Goal: Task Accomplishment & Management: Manage account settings

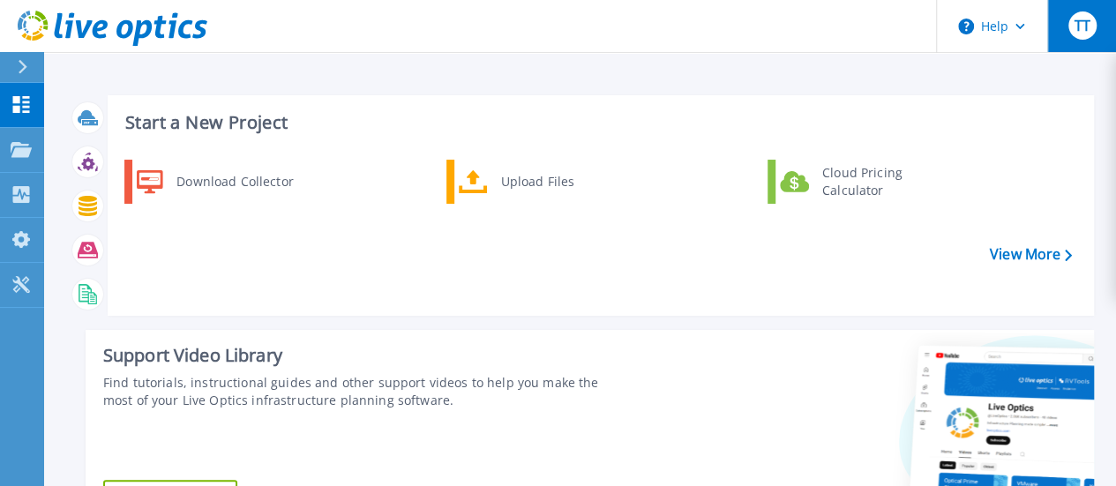
click at [1091, 41] on button "TT" at bounding box center [1081, 26] width 69 height 52
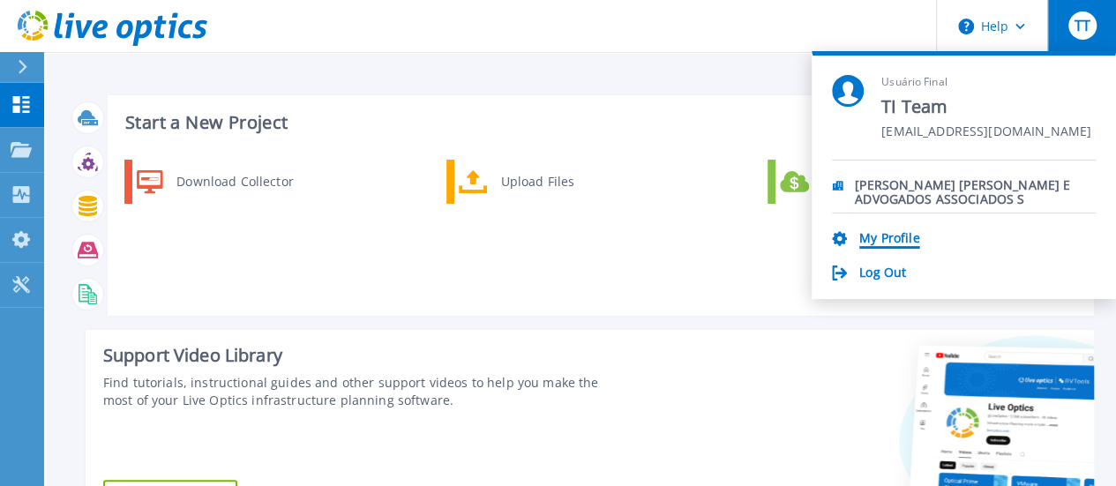
click at [894, 241] on link "My Profile" at bounding box center [889, 239] width 60 height 17
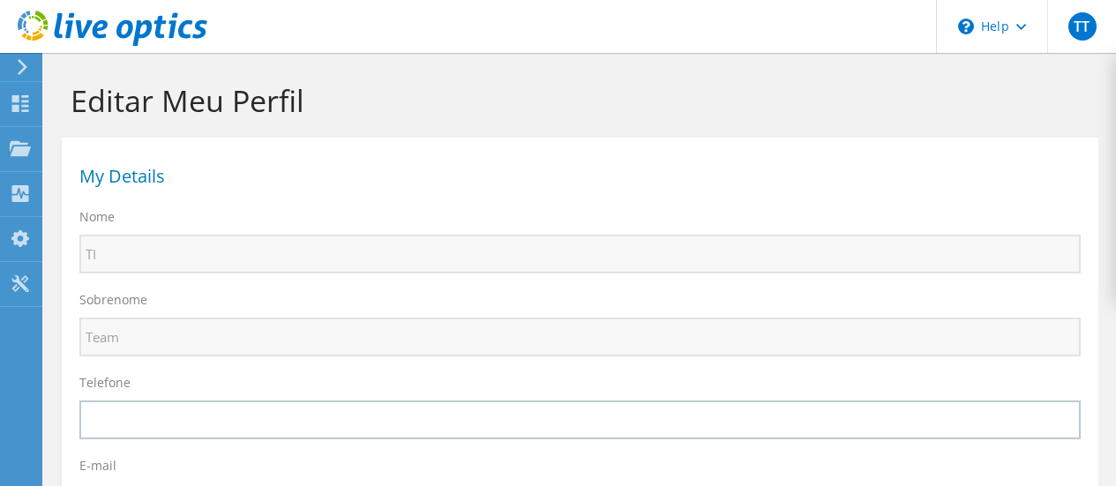
select select "30"
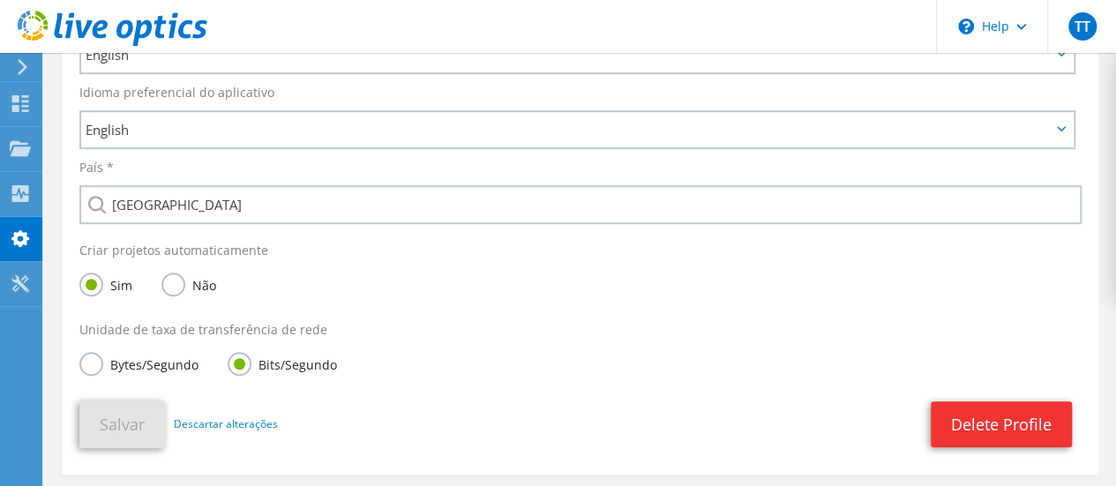
scroll to position [617, 0]
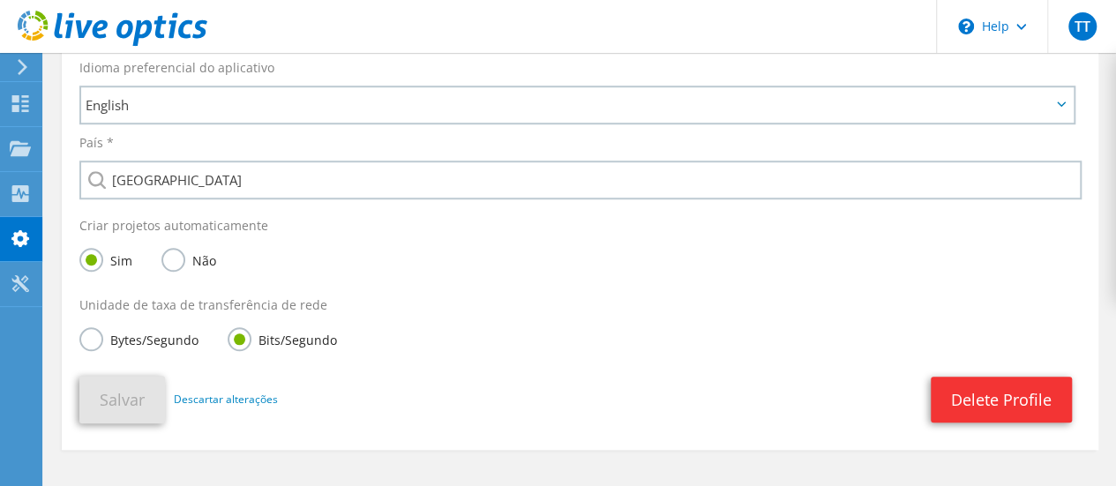
click at [173, 262] on label "Não" at bounding box center [188, 259] width 55 height 22
click at [0, 0] on input "Não" at bounding box center [0, 0] width 0 height 0
click at [155, 404] on button "Salvar" at bounding box center [122, 400] width 86 height 48
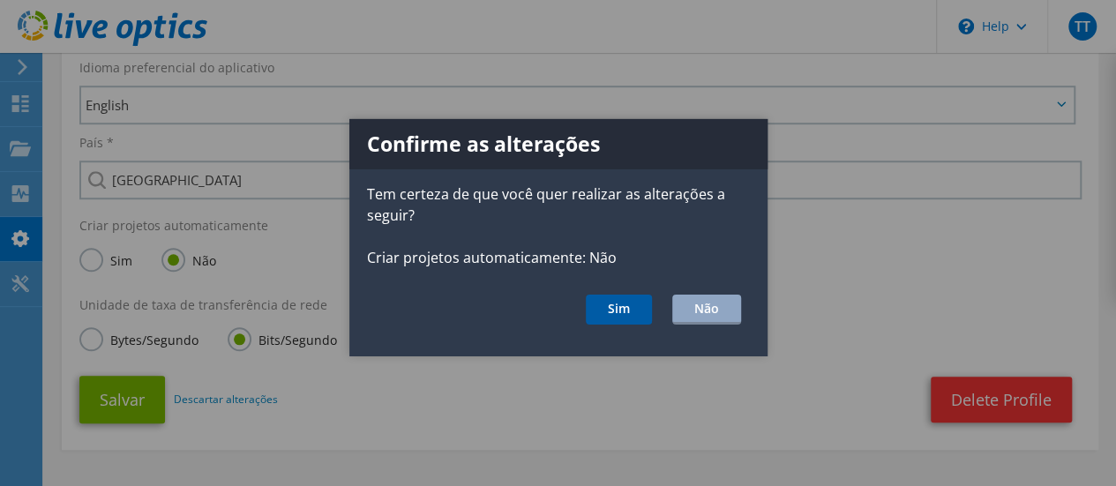
click at [626, 310] on button "Sim" at bounding box center [619, 310] width 66 height 30
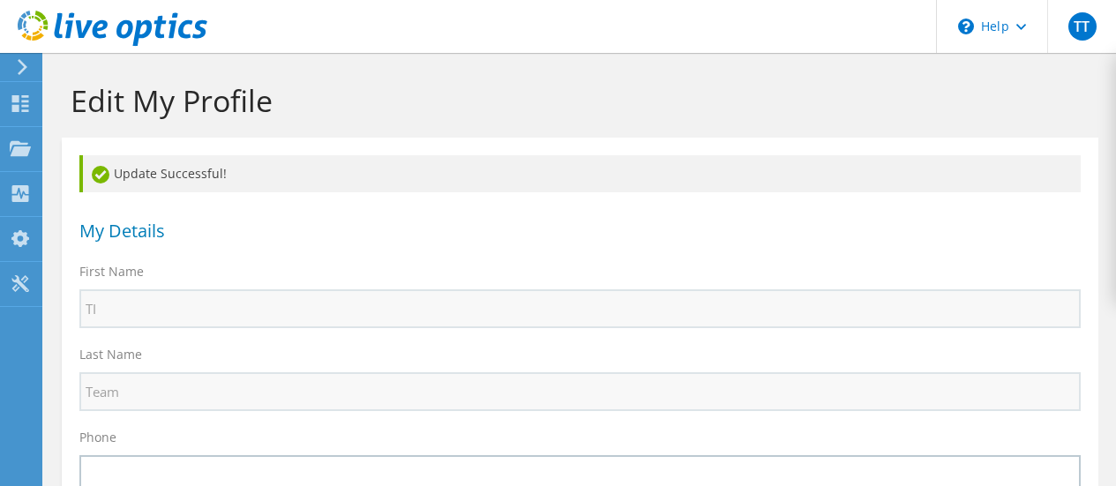
select select "30"
click at [18, 276] on use at bounding box center [19, 283] width 17 height 17
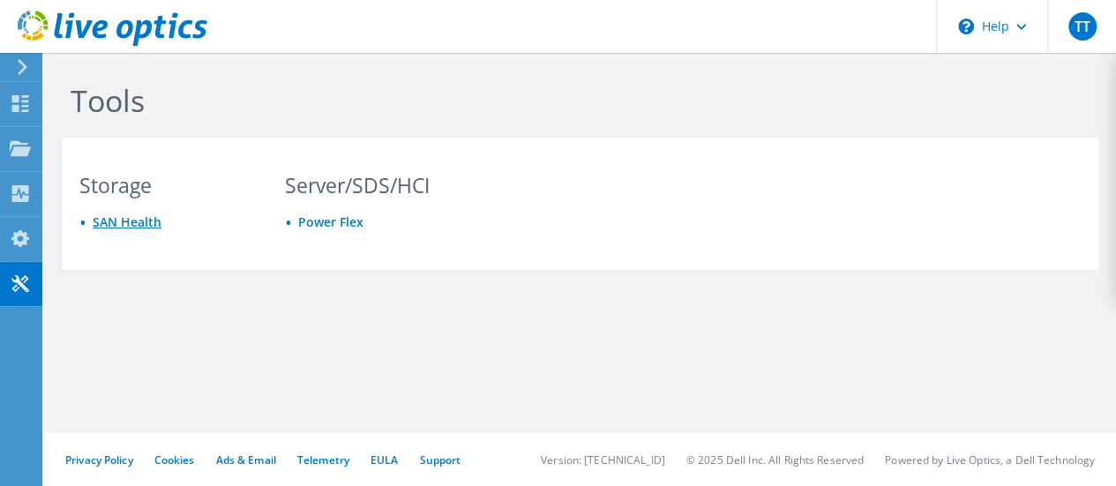
click at [141, 219] on link "SAN Health" at bounding box center [127, 221] width 69 height 17
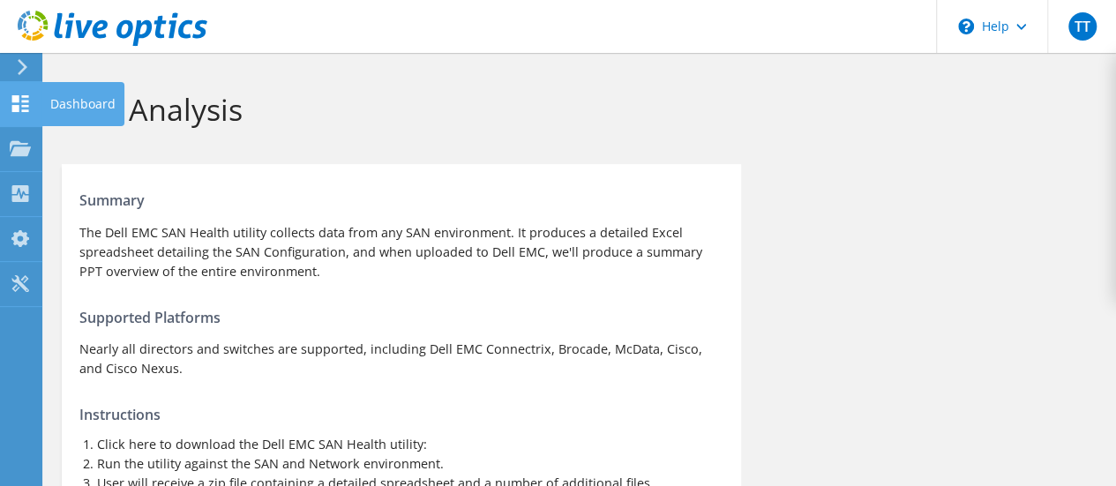
click at [18, 95] on use at bounding box center [20, 103] width 17 height 17
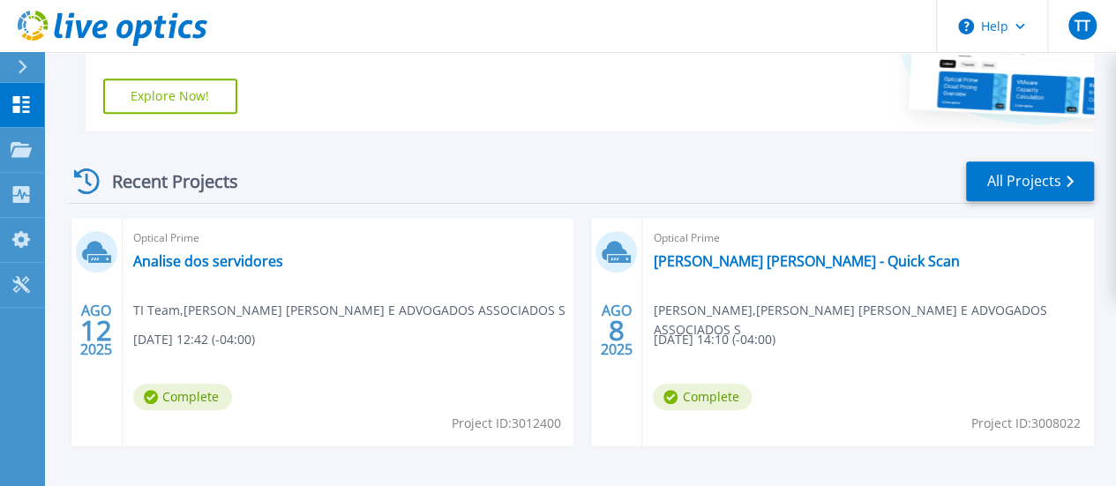
scroll to position [441, 0]
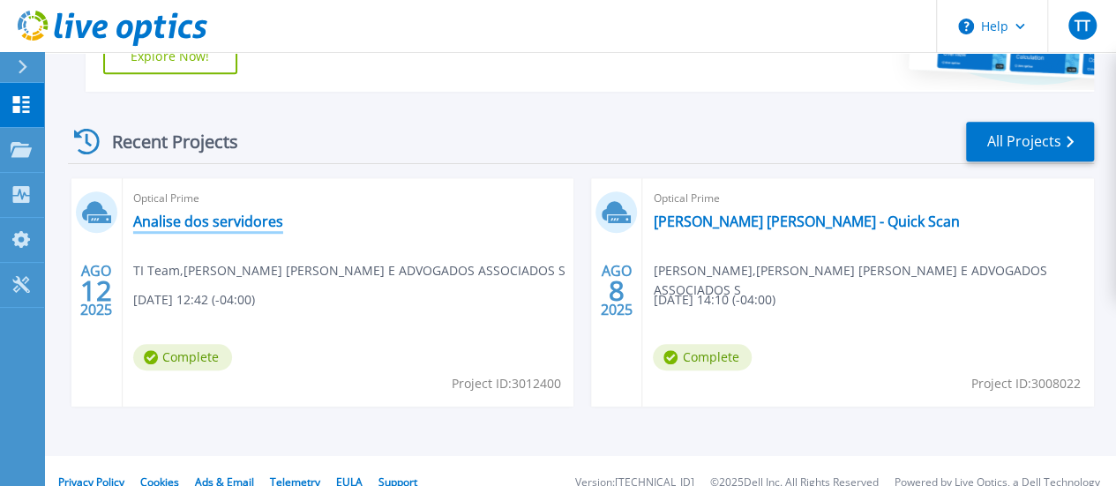
click at [180, 223] on link "Analise dos servidores" at bounding box center [208, 222] width 150 height 18
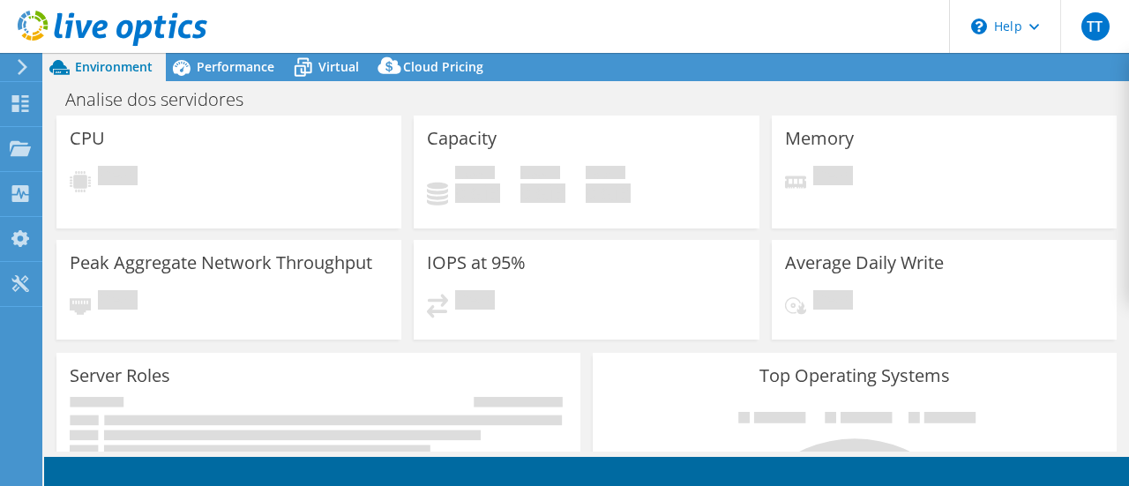
select select "SouthAmerica"
select select "BRL"
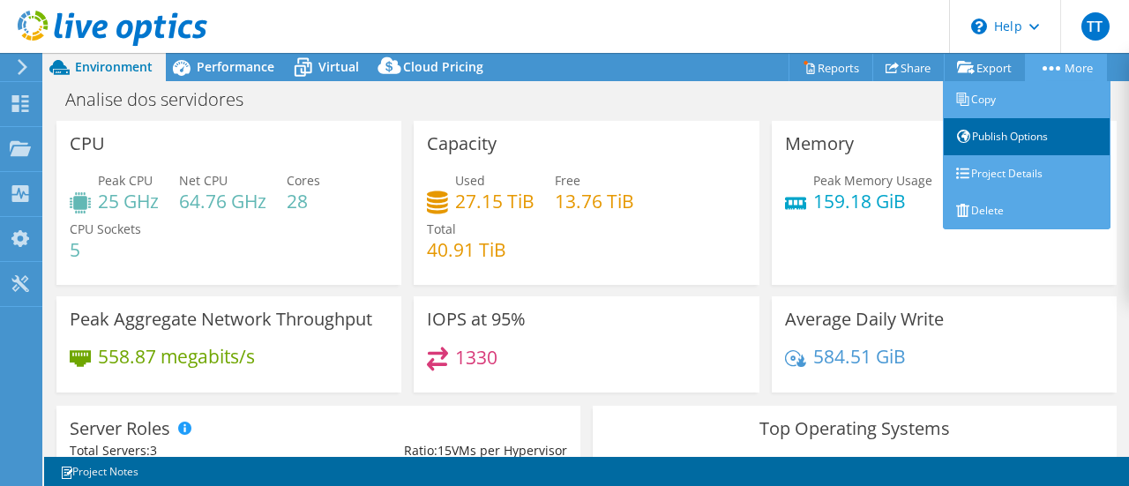
click at [1034, 138] on link "Publish Options" at bounding box center [1027, 136] width 168 height 37
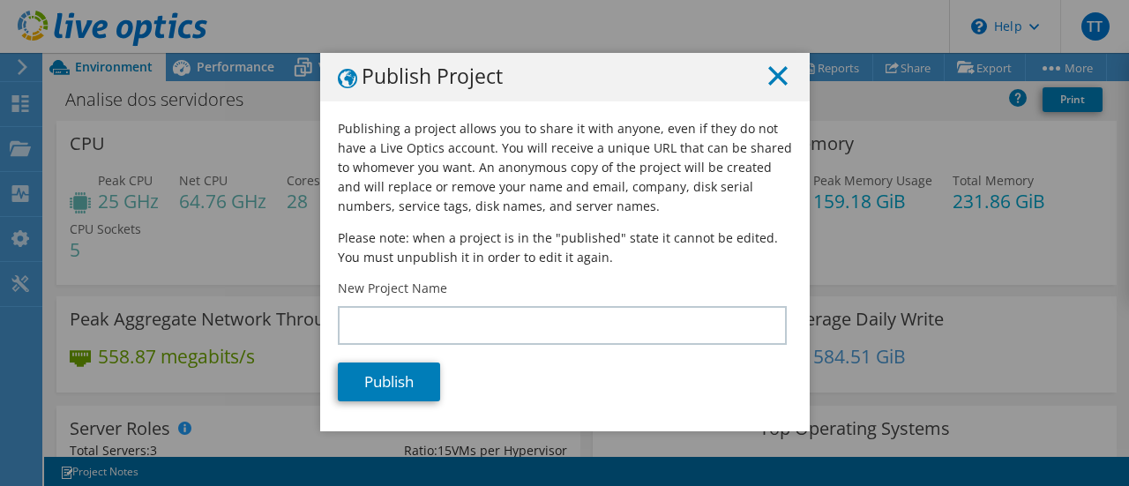
click at [769, 74] on line at bounding box center [778, 76] width 18 height 18
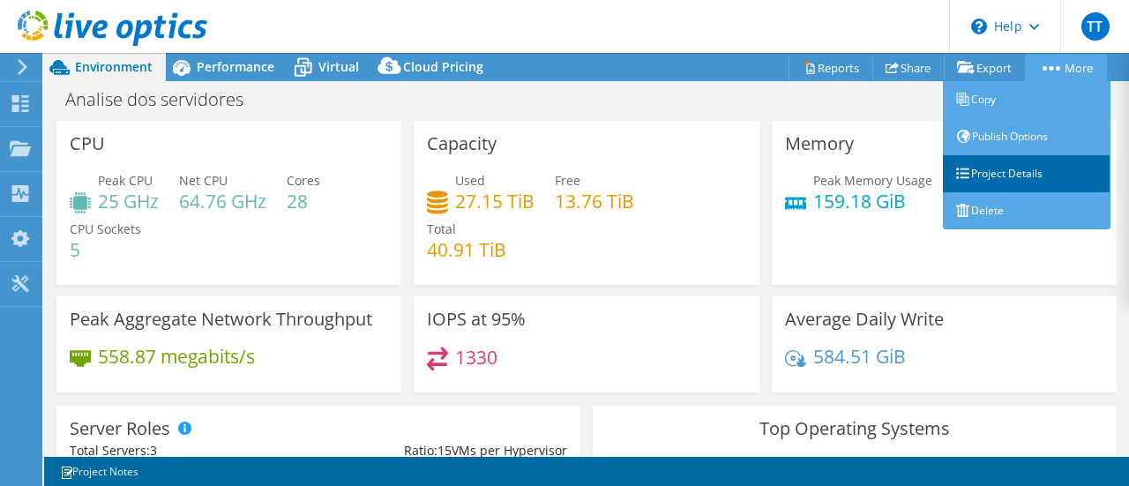
click at [1014, 179] on link "Project Details" at bounding box center [1027, 173] width 168 height 37
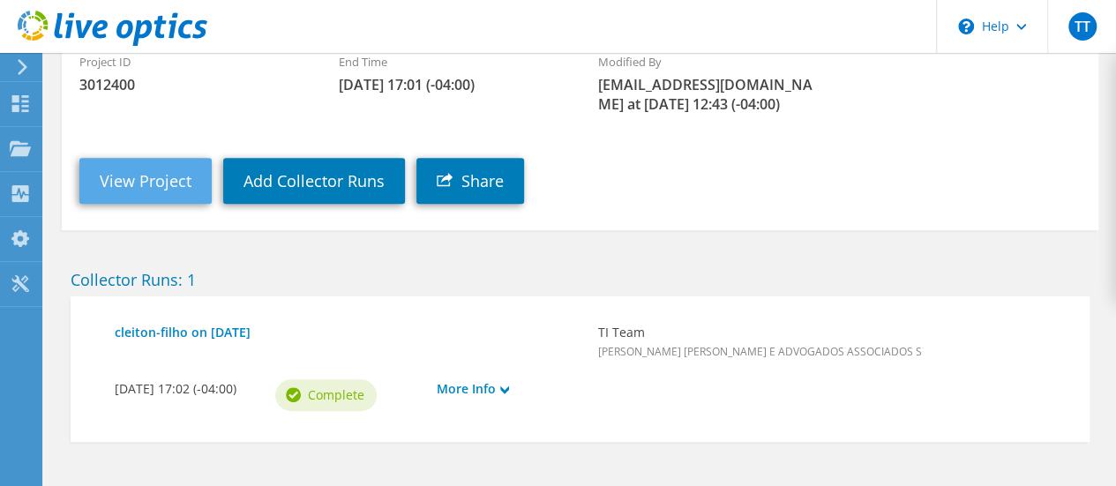
scroll to position [388, 0]
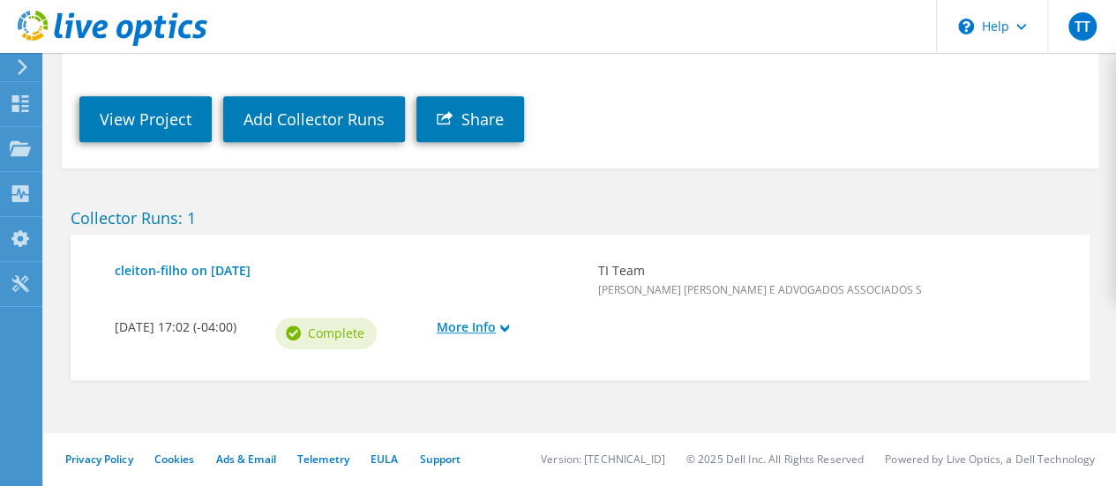
click at [480, 331] on link "More Info" at bounding box center [508, 327] width 143 height 19
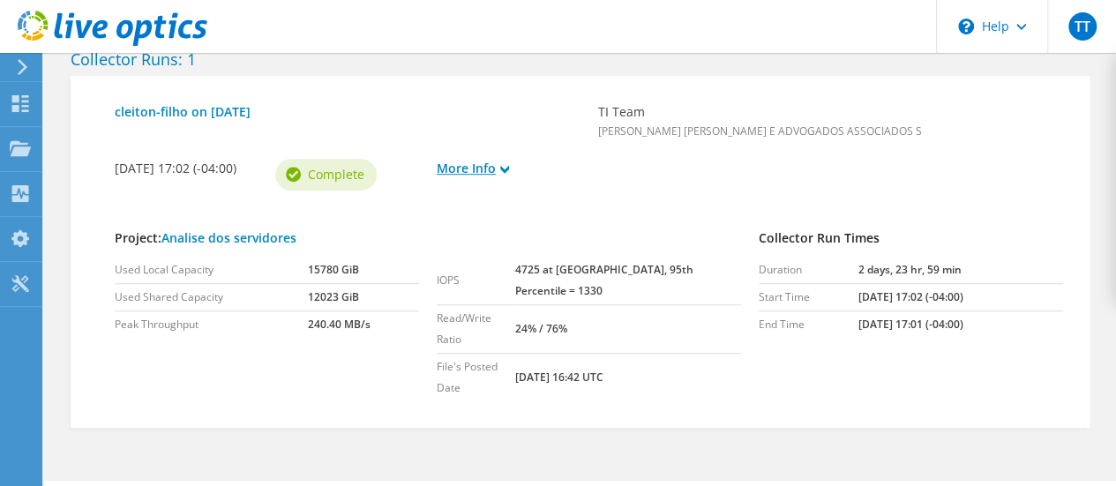
scroll to position [531, 0]
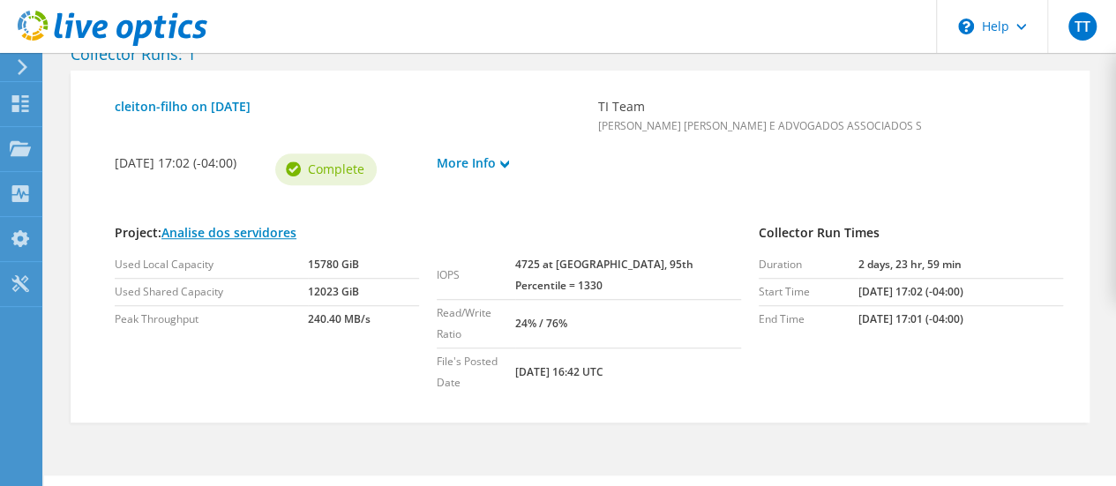
click at [234, 241] on link "Analise dos servidores" at bounding box center [228, 232] width 135 height 17
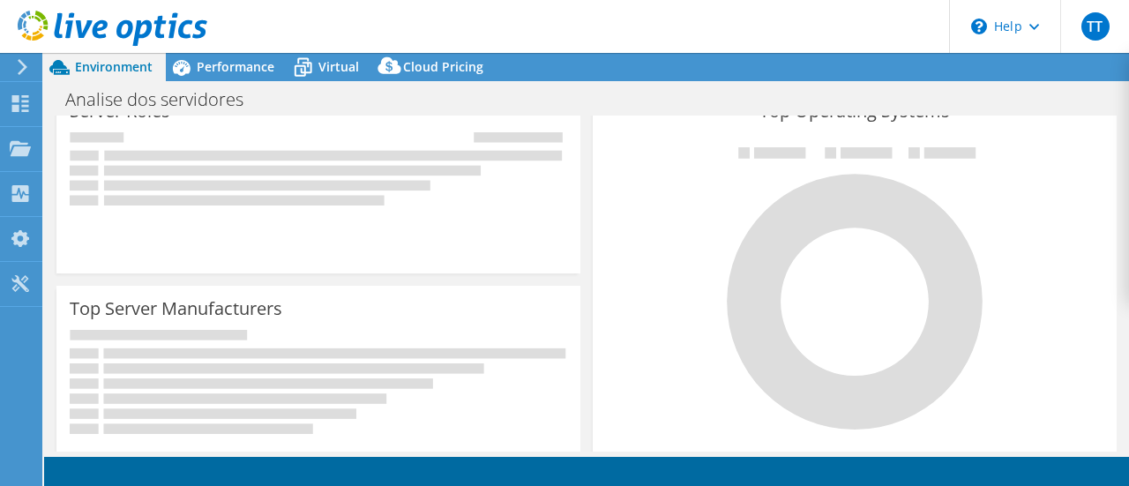
select select "SouthAmerica"
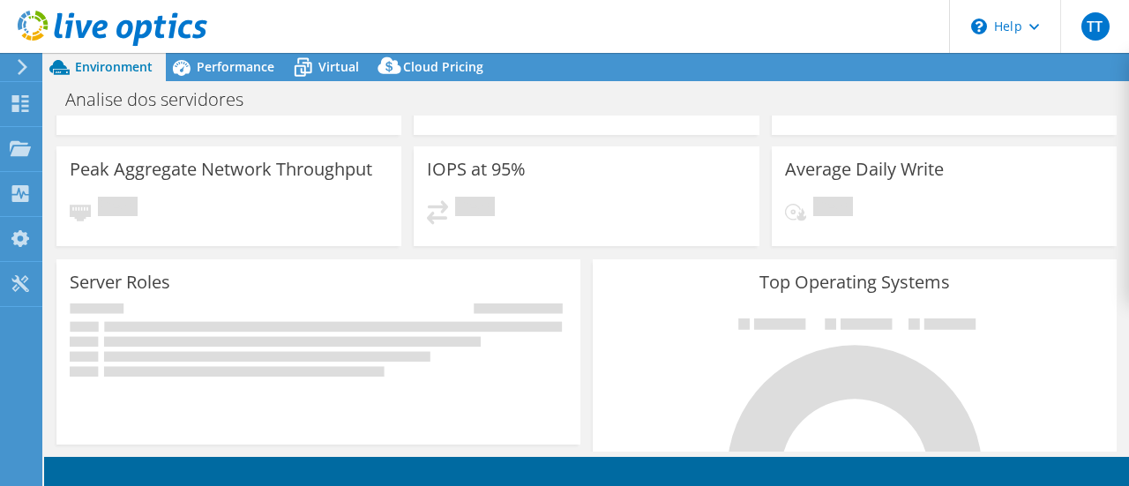
select select "SouthAmerica"
select select "BRL"
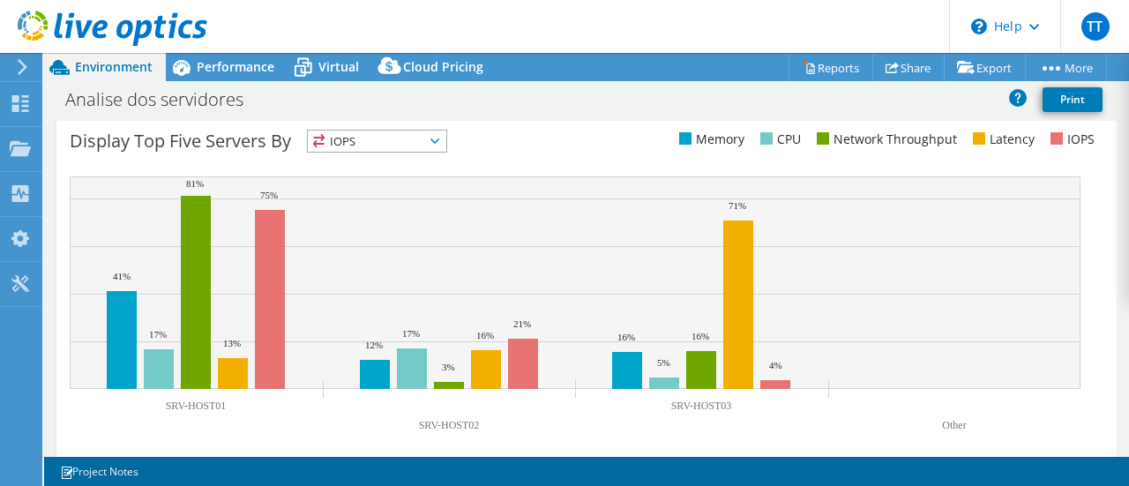
scroll to position [738, 0]
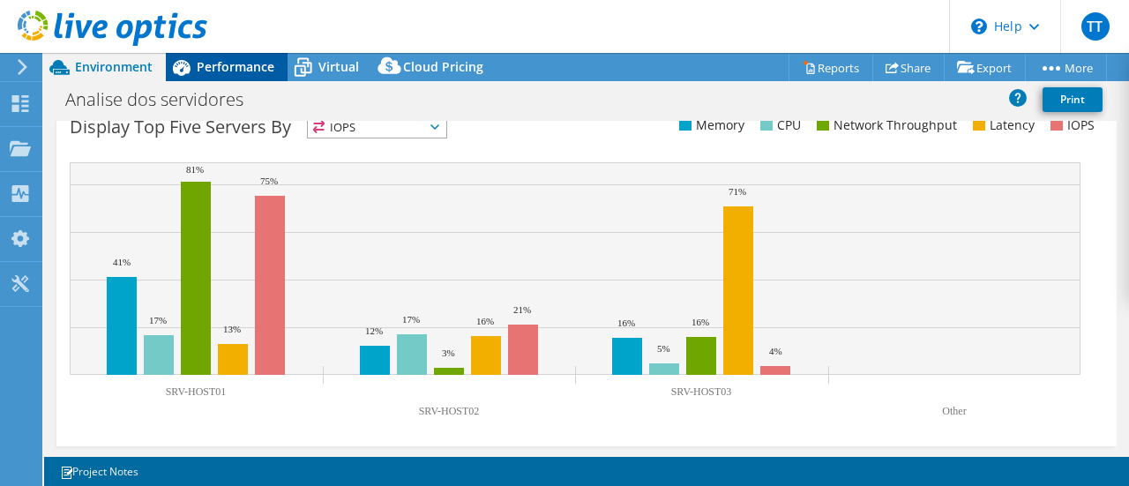
click at [247, 62] on span "Performance" at bounding box center [236, 66] width 78 height 17
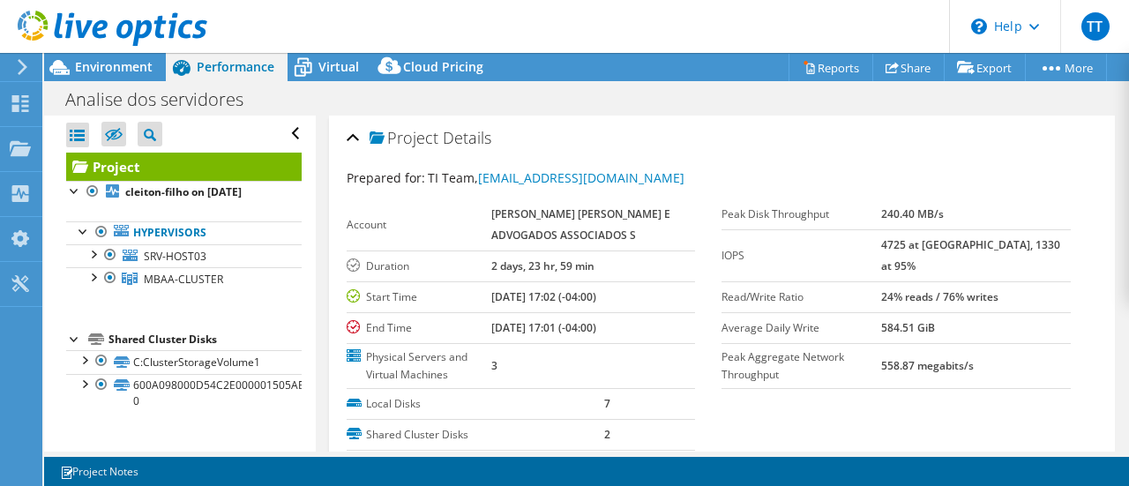
scroll to position [0, 0]
click at [94, 253] on div at bounding box center [93, 253] width 18 height 18
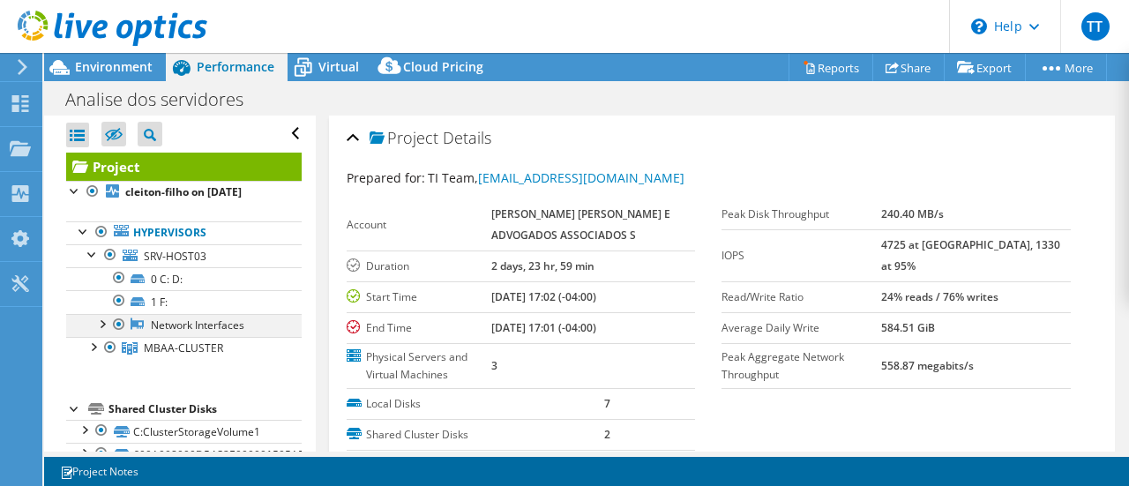
click at [106, 319] on div at bounding box center [102, 323] width 18 height 18
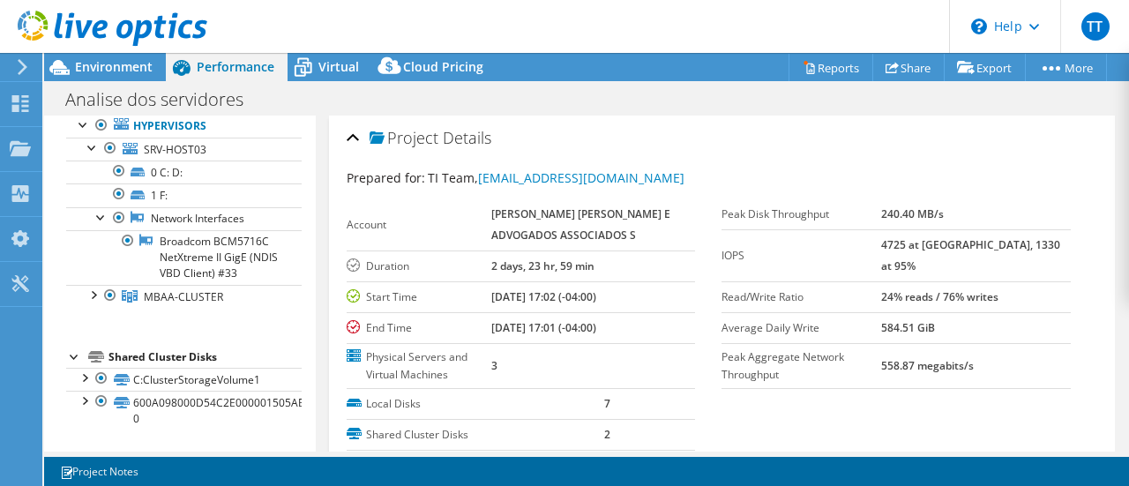
scroll to position [135, 0]
click at [90, 295] on div at bounding box center [93, 294] width 18 height 18
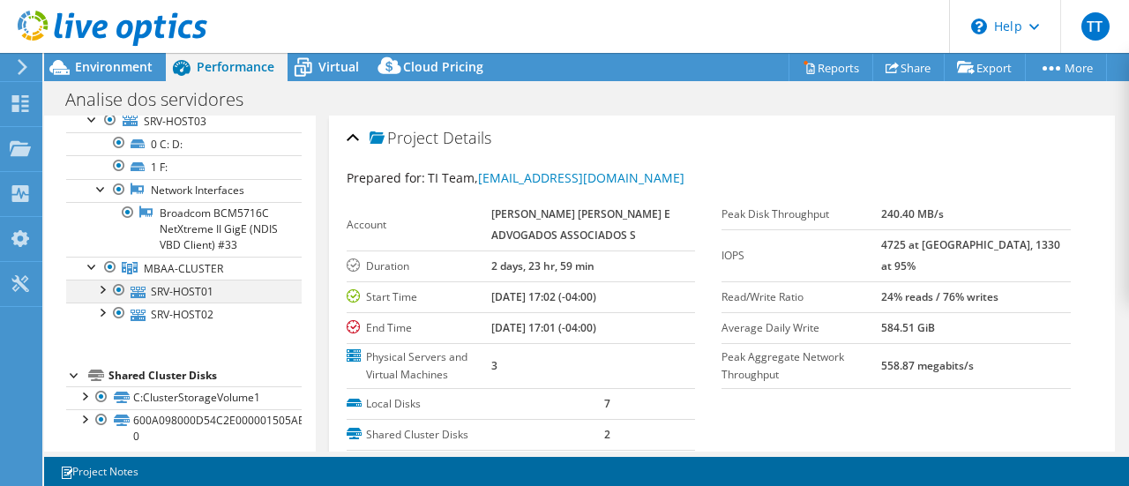
click at [107, 297] on div at bounding box center [102, 289] width 18 height 18
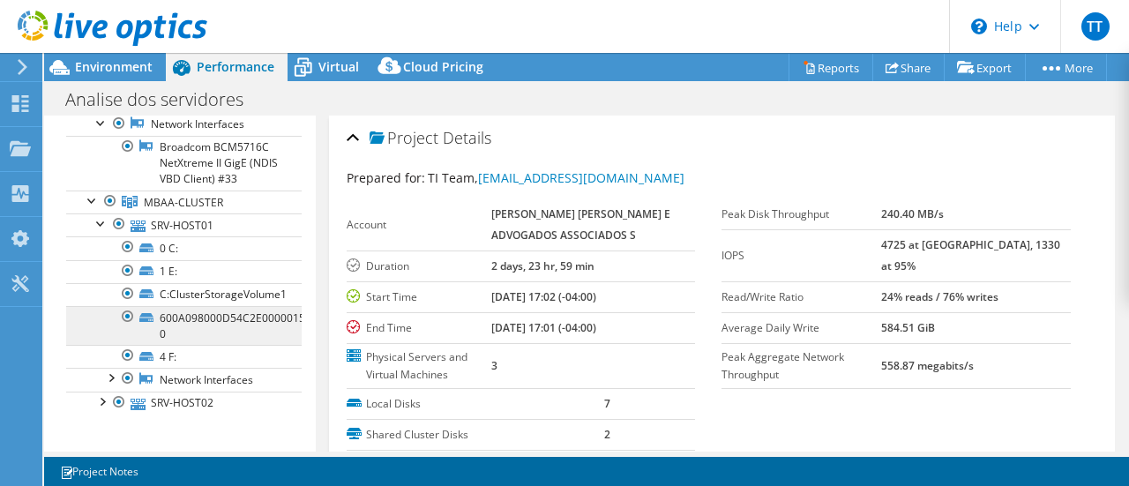
scroll to position [223, 0]
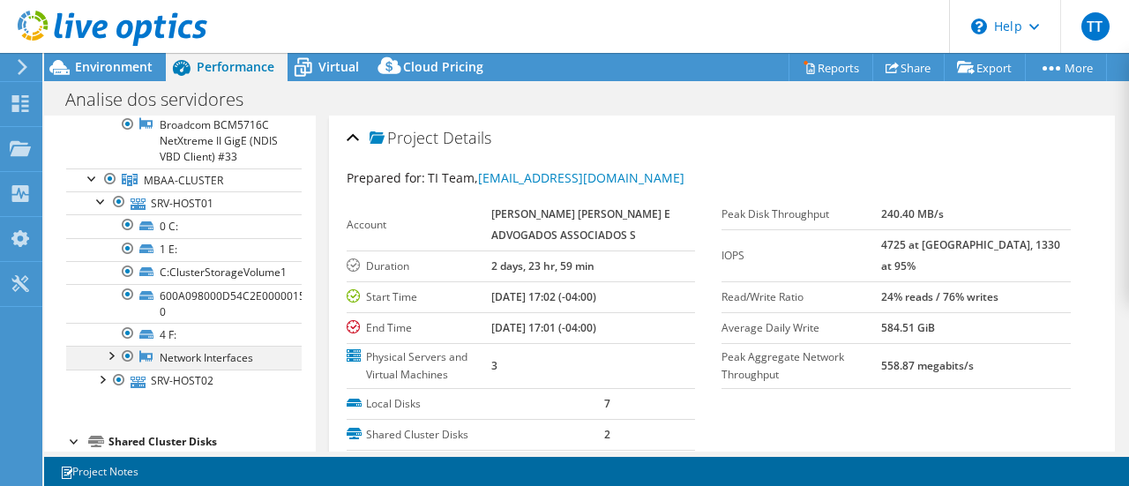
click at [111, 363] on div at bounding box center [110, 355] width 18 height 18
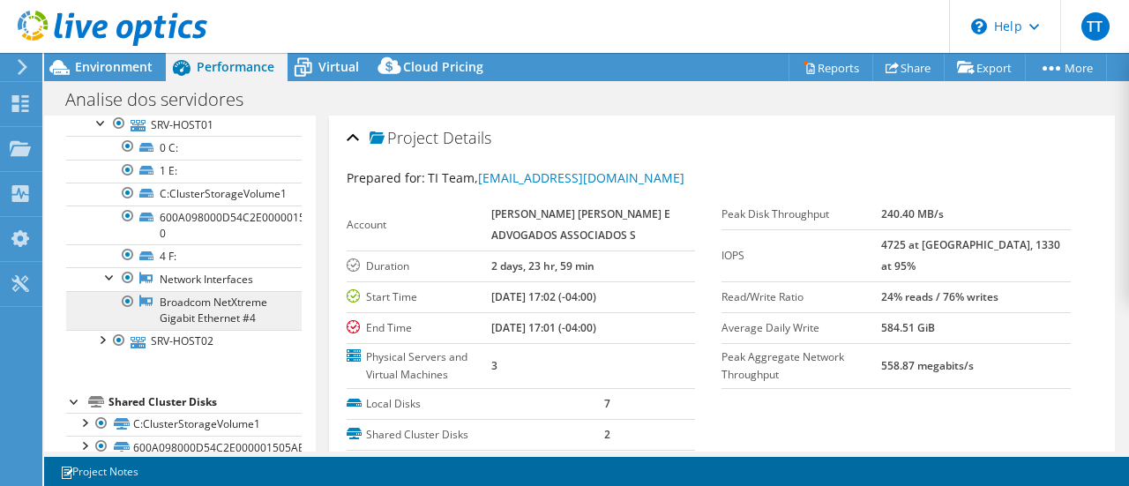
scroll to position [388, 0]
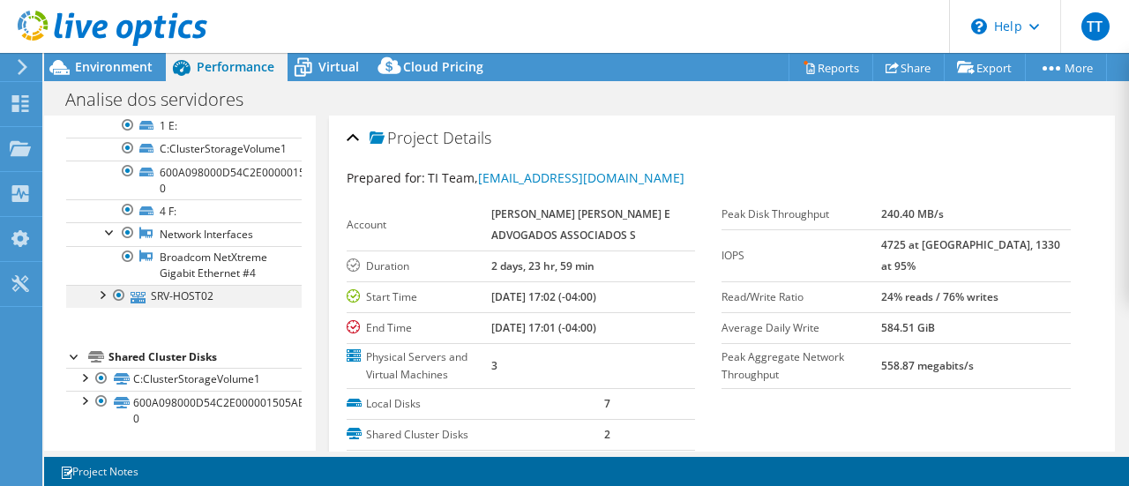
click at [97, 295] on div at bounding box center [102, 294] width 18 height 18
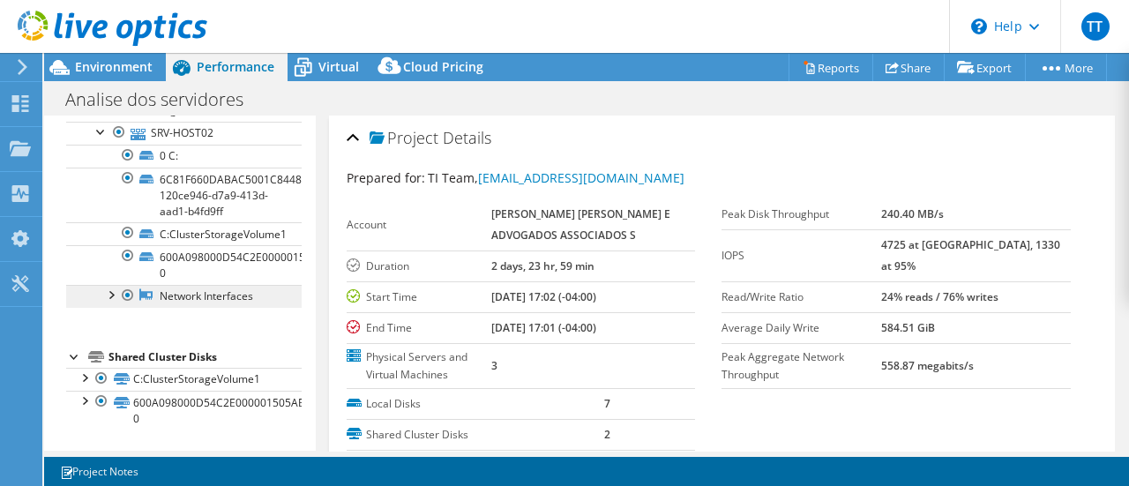
scroll to position [550, 0]
click at [116, 294] on div at bounding box center [110, 294] width 18 height 18
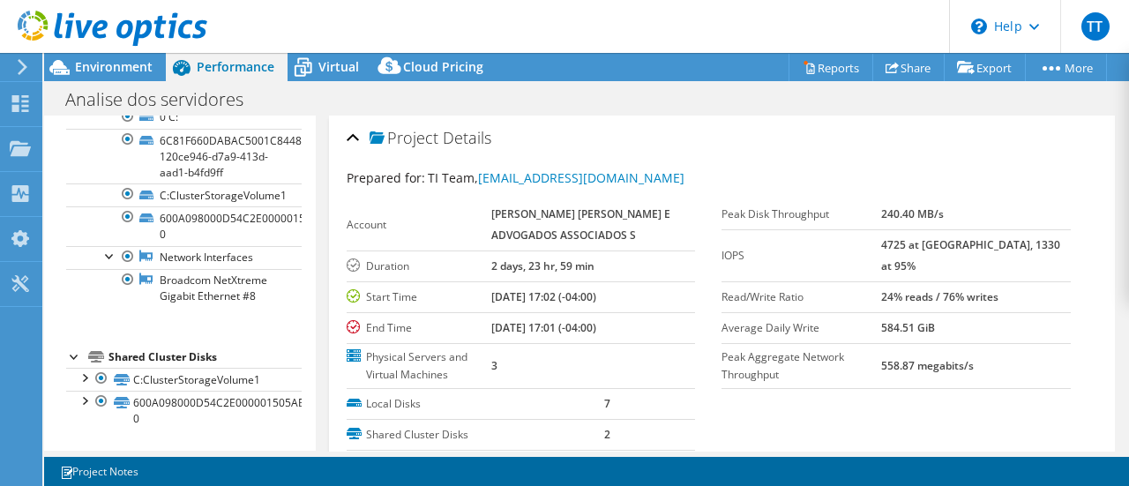
scroll to position [604, 0]
click at [83, 378] on div at bounding box center [84, 377] width 18 height 18
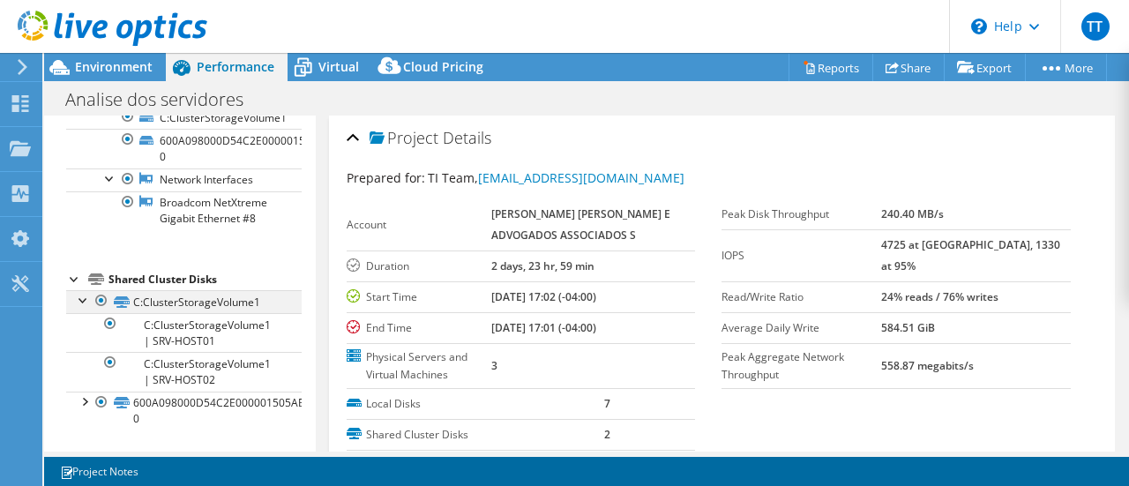
scroll to position [674, 0]
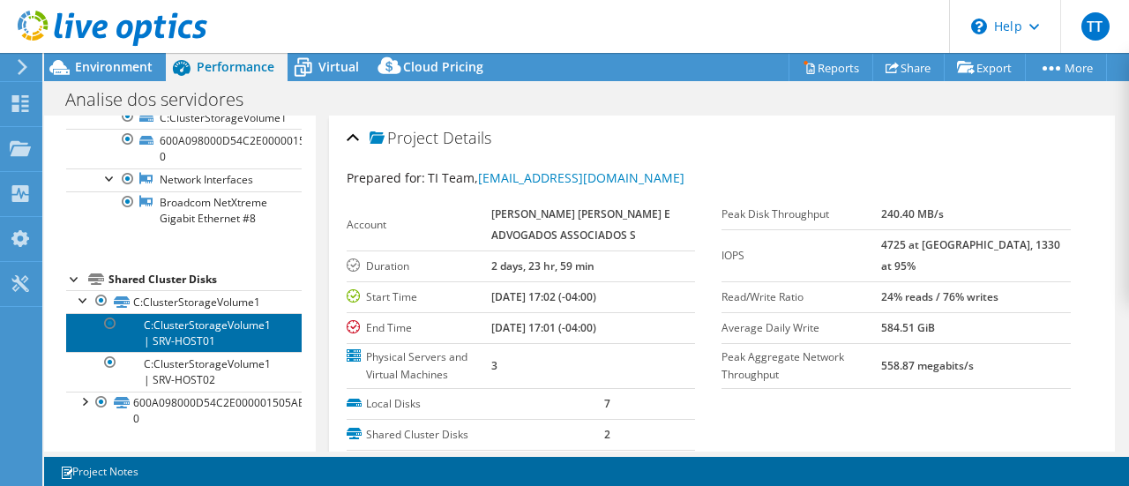
click at [203, 341] on link "C:ClusterStorageVolume1 | SRV-HOST01" at bounding box center [184, 332] width 236 height 39
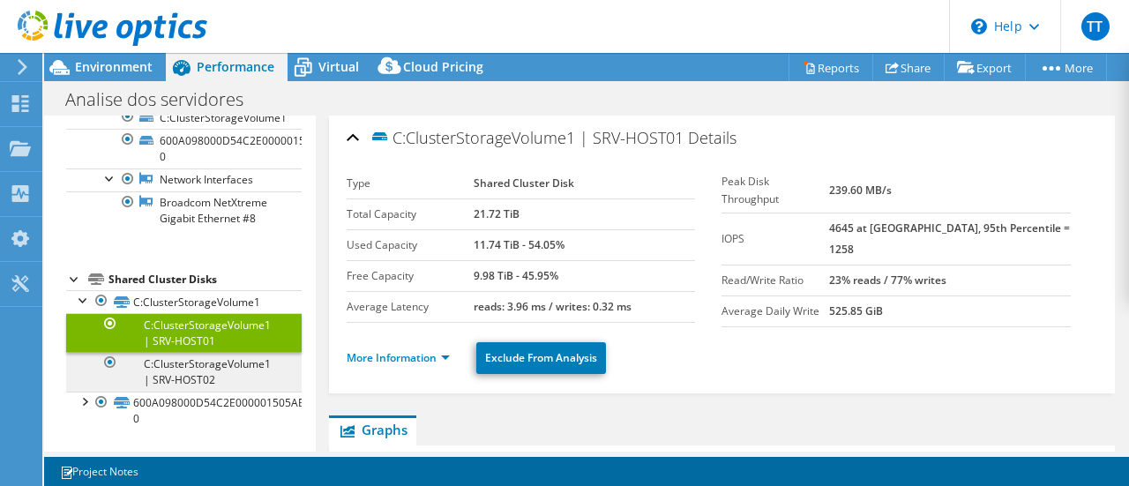
scroll to position [681, 0]
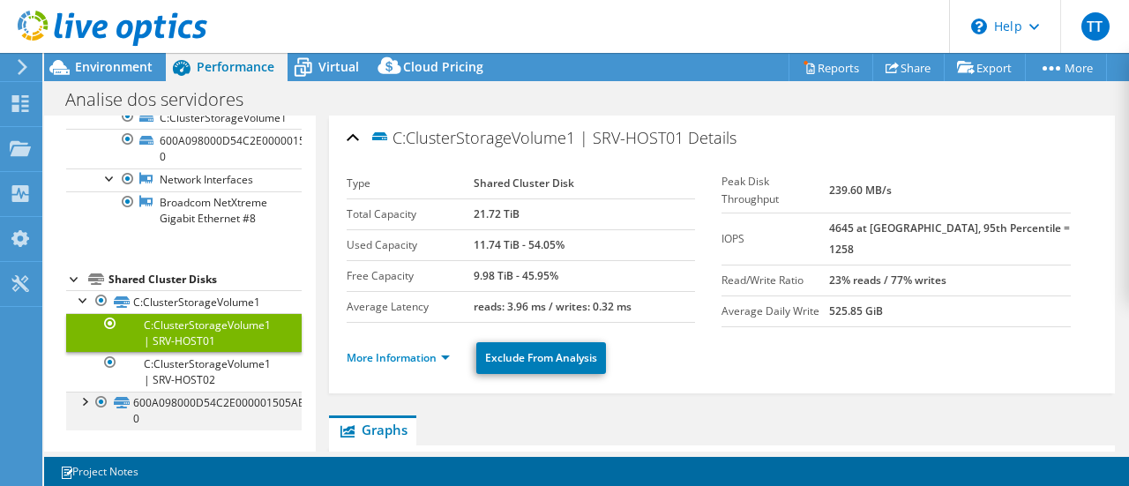
click at [86, 401] on div at bounding box center [84, 401] width 18 height 18
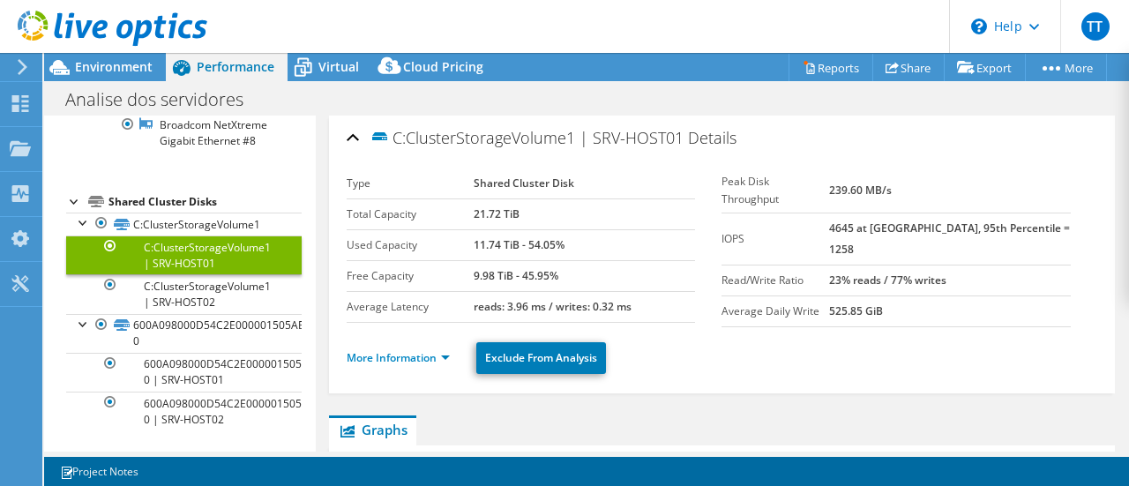
scroll to position [759, 0]
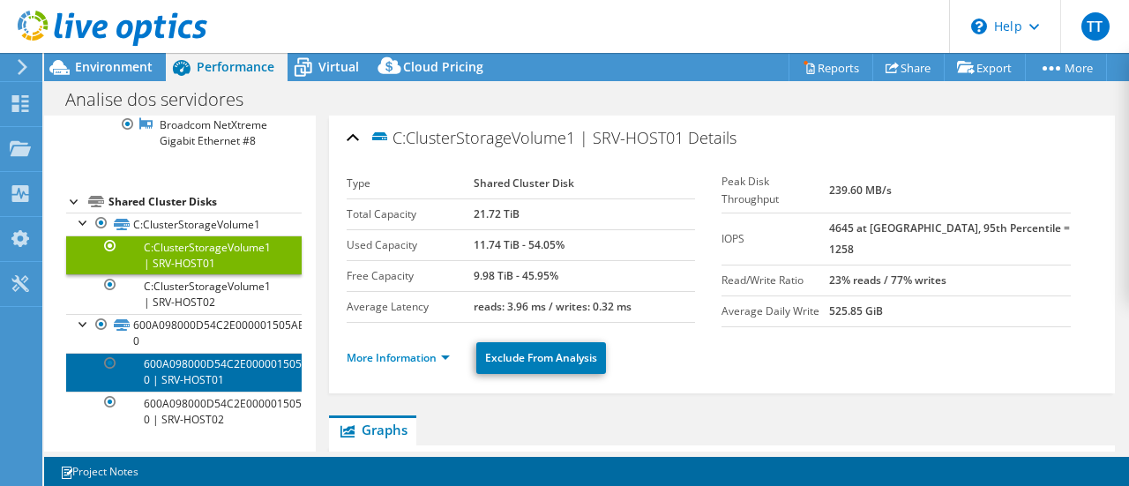
click at [213, 371] on link "600A098000D54C2E000001505AEEA892-0 | SRV-HOST01" at bounding box center [184, 372] width 236 height 39
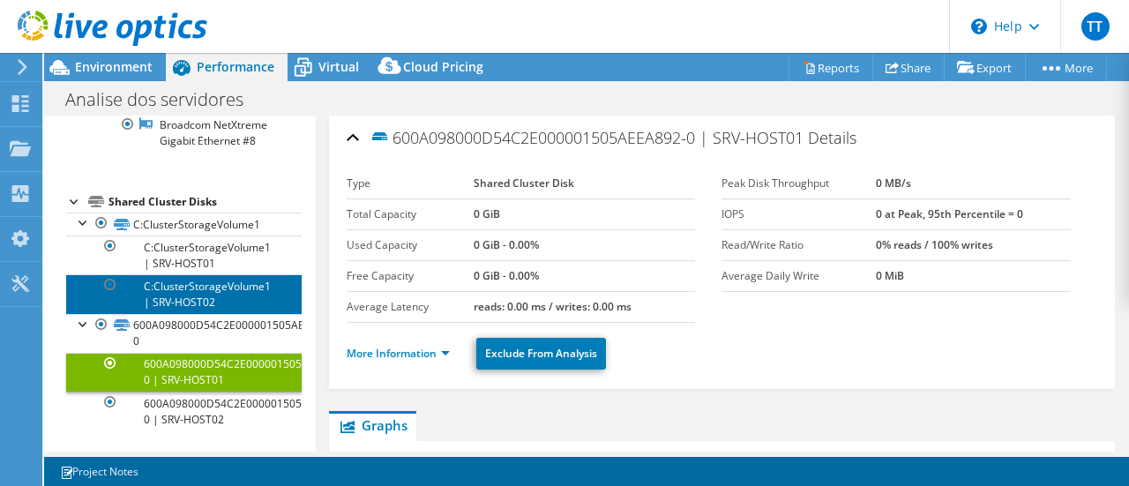
click at [206, 276] on link "C:ClusterStorageVolume1 | SRV-HOST02" at bounding box center [184, 293] width 236 height 39
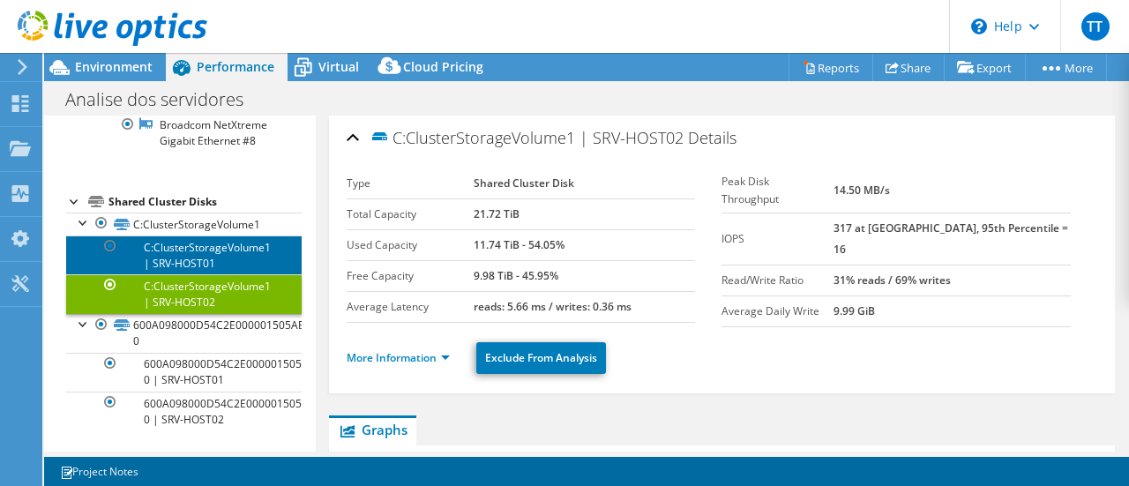
click at [213, 258] on link "C:ClusterStorageVolume1 | SRV-HOST01" at bounding box center [184, 255] width 236 height 39
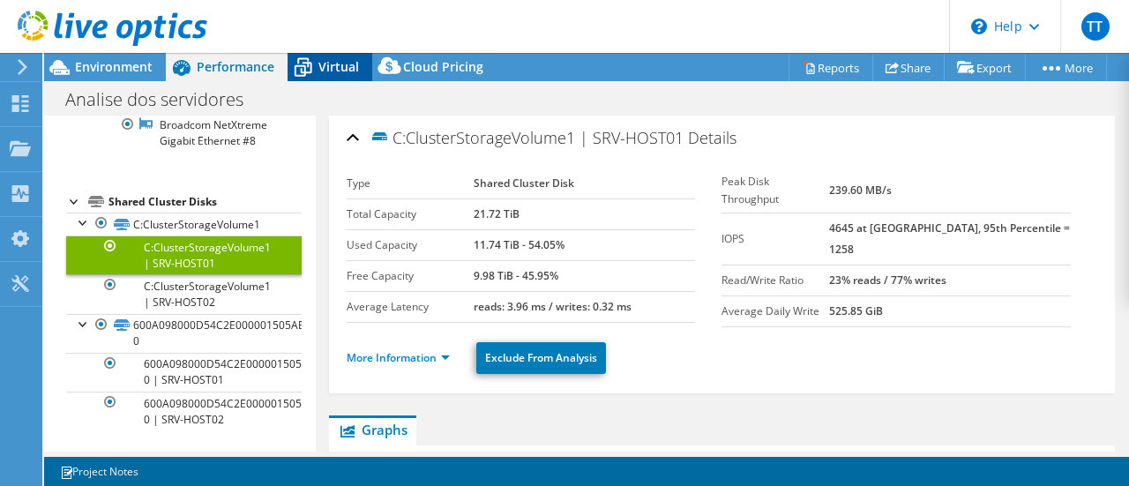
click at [328, 64] on span "Virtual" at bounding box center [338, 66] width 41 height 17
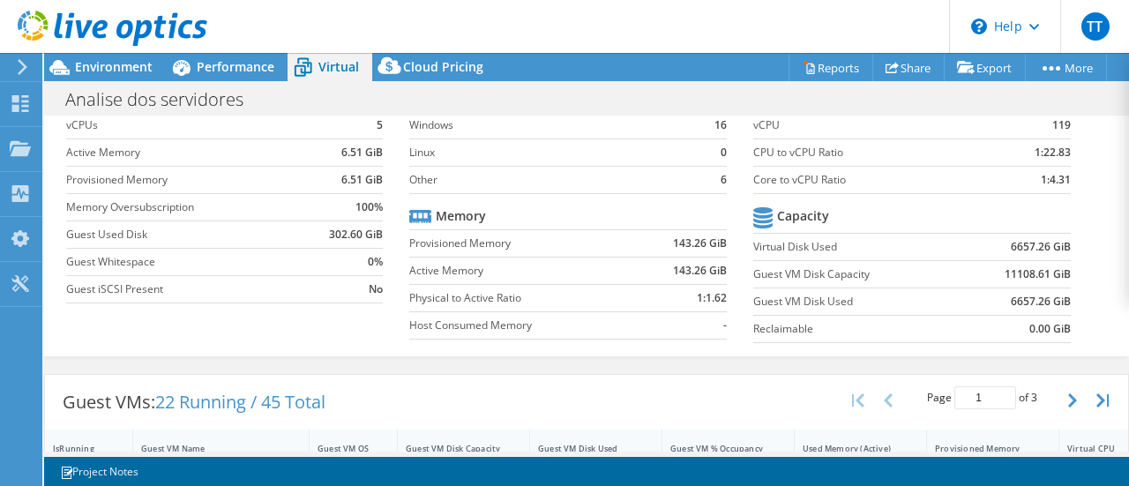
scroll to position [0, 0]
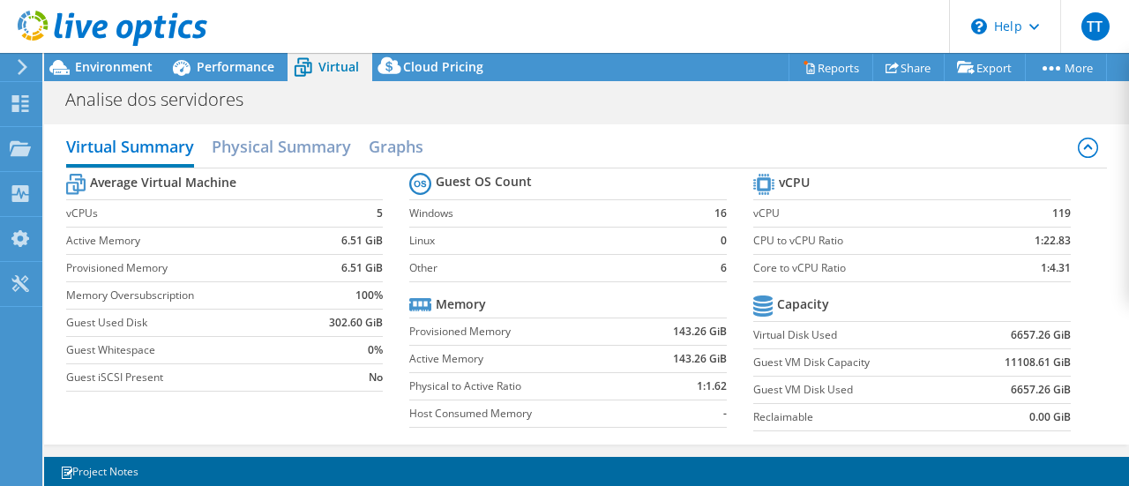
click at [415, 181] on icon at bounding box center [421, 183] width 12 height 7
click at [464, 190] on th "Guest OS Count" at bounding box center [470, 183] width 123 height 31
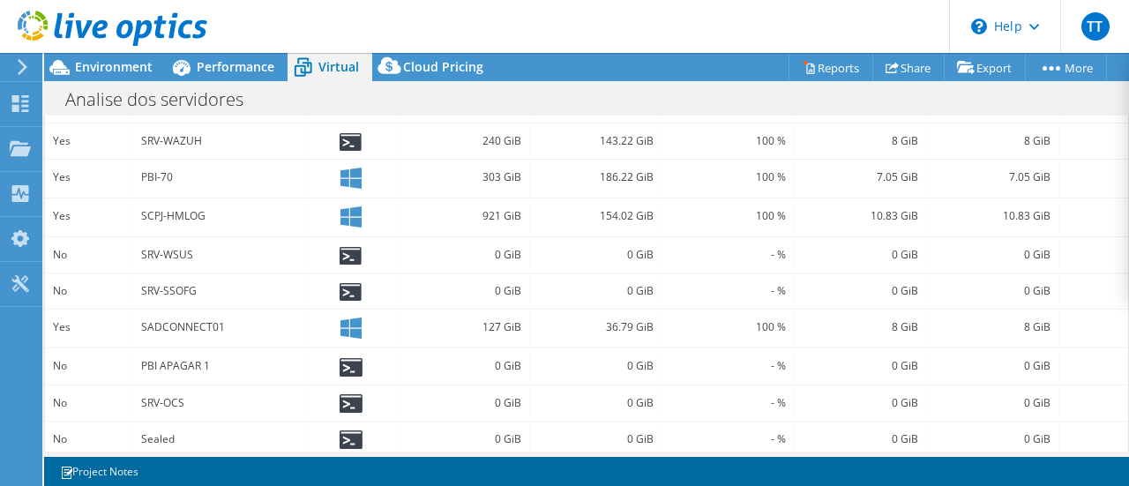
scroll to position [677, 0]
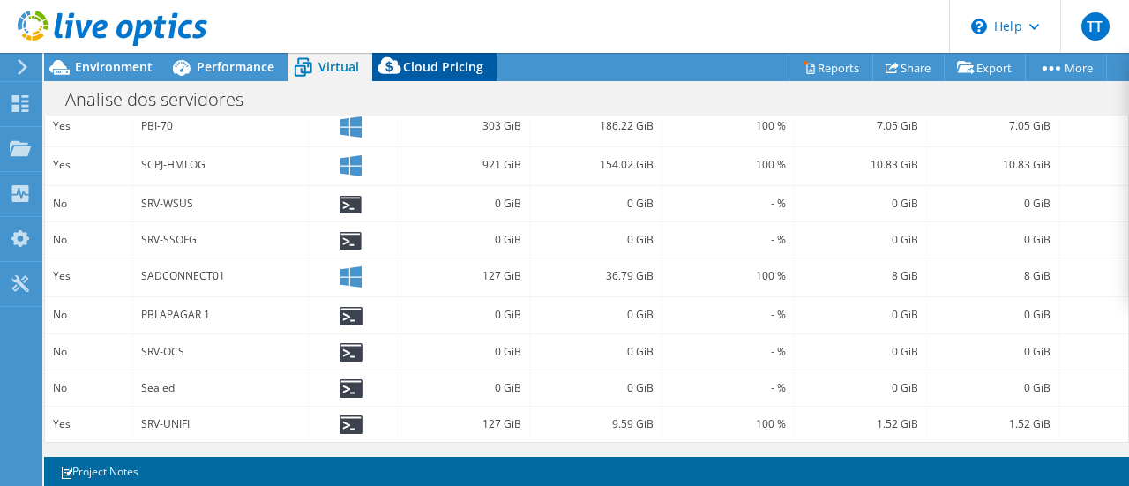
click at [445, 67] on span "Cloud Pricing" at bounding box center [443, 66] width 80 height 17
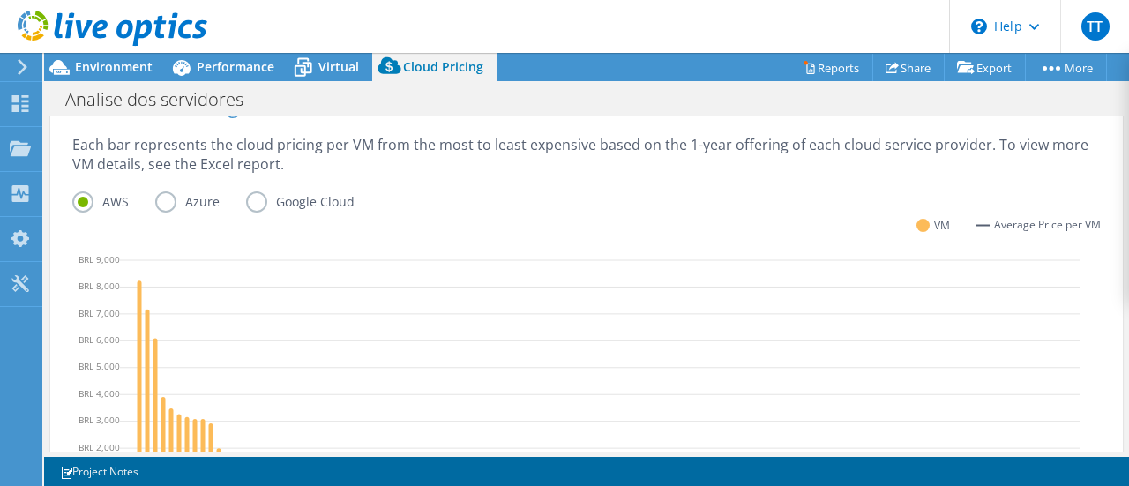
click at [164, 198] on label "Azure" at bounding box center [200, 201] width 91 height 21
click at [0, 0] on input "Azure" at bounding box center [0, 0] width 0 height 0
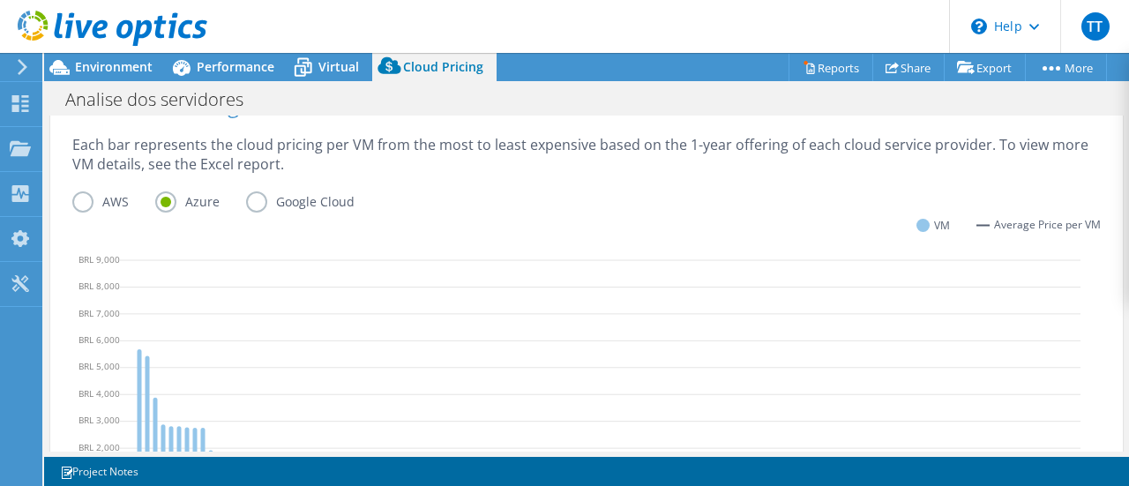
click at [86, 206] on label "AWS" at bounding box center [113, 201] width 83 height 21
click at [0, 0] on input "AWS" at bounding box center [0, 0] width 0 height 0
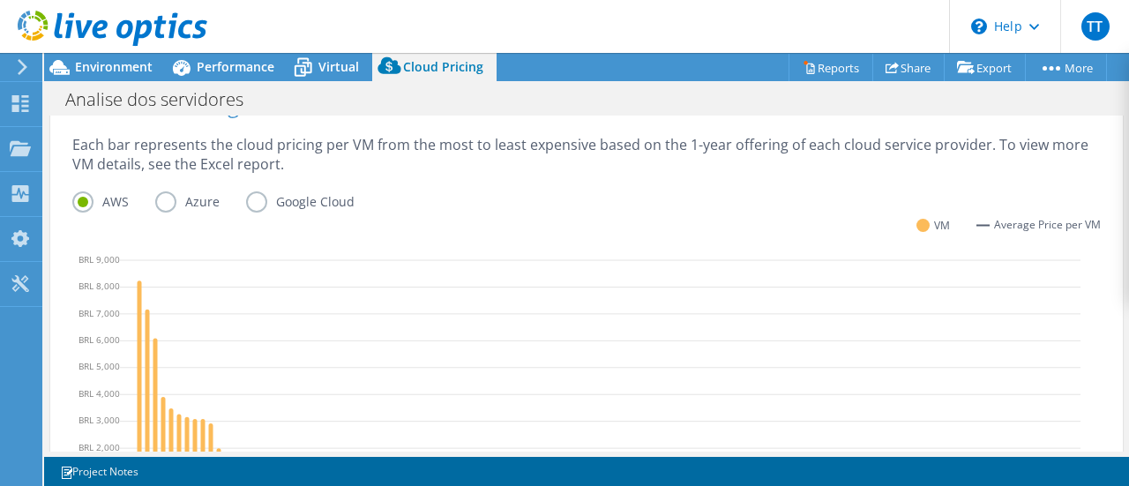
click at [169, 203] on label "Azure" at bounding box center [200, 201] width 91 height 21
click at [0, 0] on input "Azure" at bounding box center [0, 0] width 0 height 0
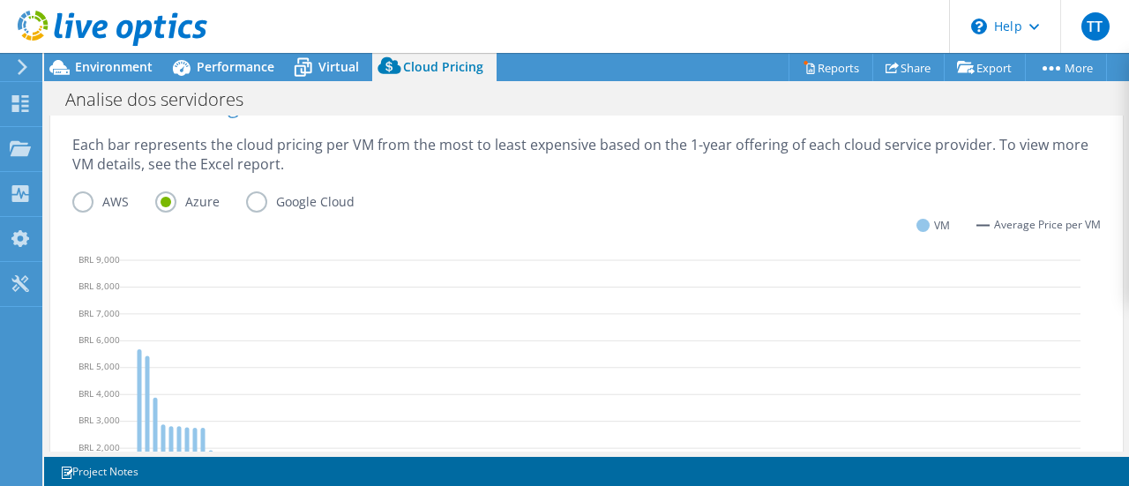
click at [258, 201] on label "Google Cloud" at bounding box center [313, 201] width 135 height 21
click at [0, 0] on input "Google Cloud" at bounding box center [0, 0] width 0 height 0
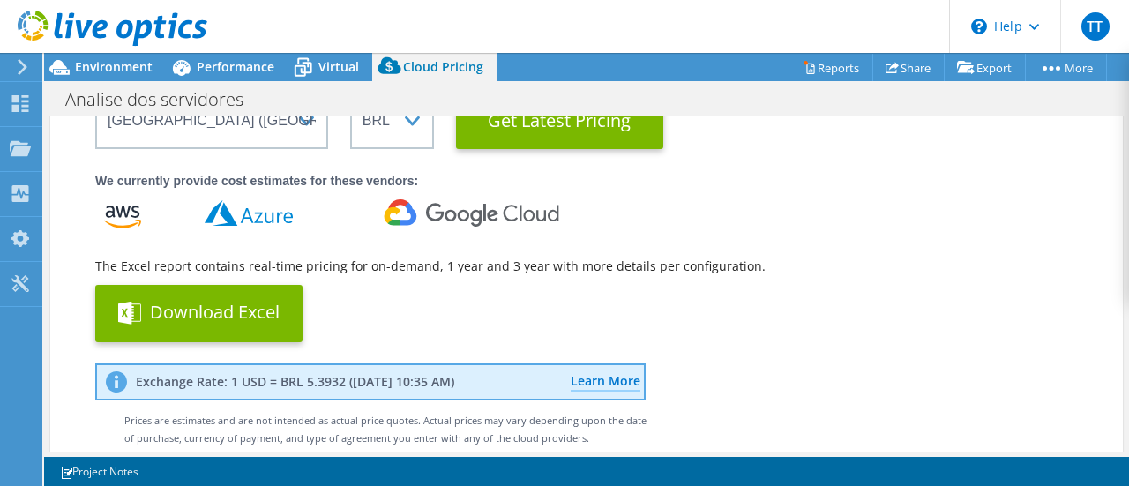
scroll to position [0, 0]
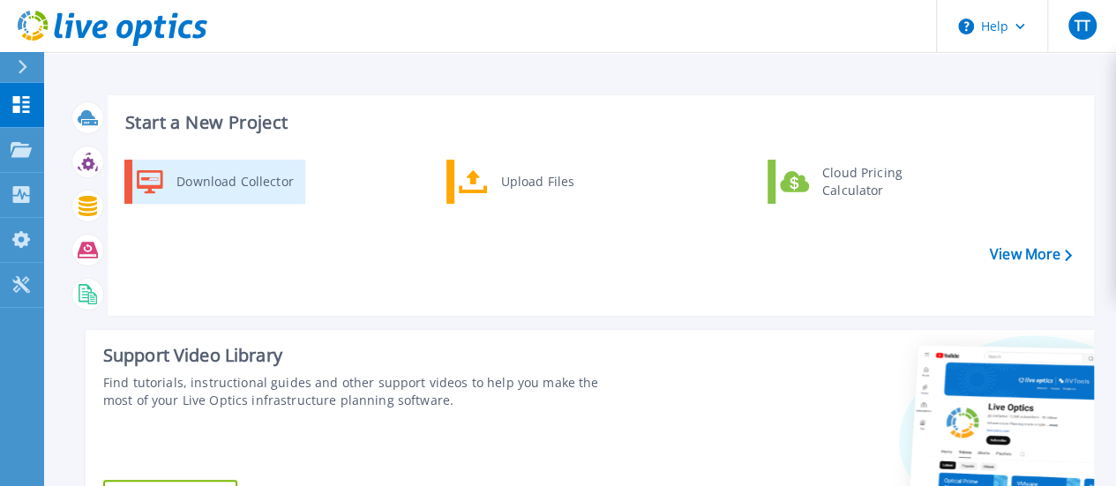
click at [249, 184] on div "Download Collector" at bounding box center [234, 181] width 133 height 35
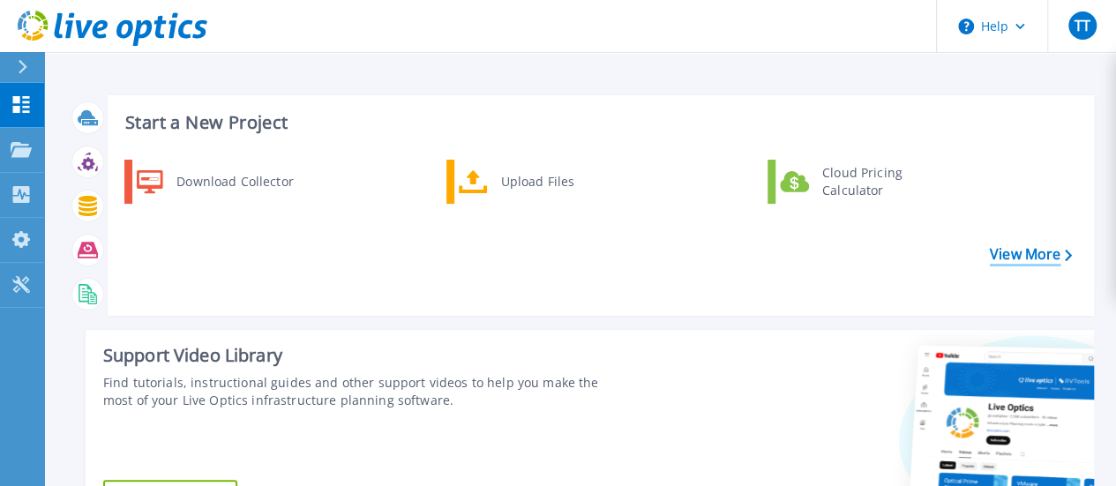
click at [1041, 257] on link "View More" at bounding box center [1031, 254] width 82 height 17
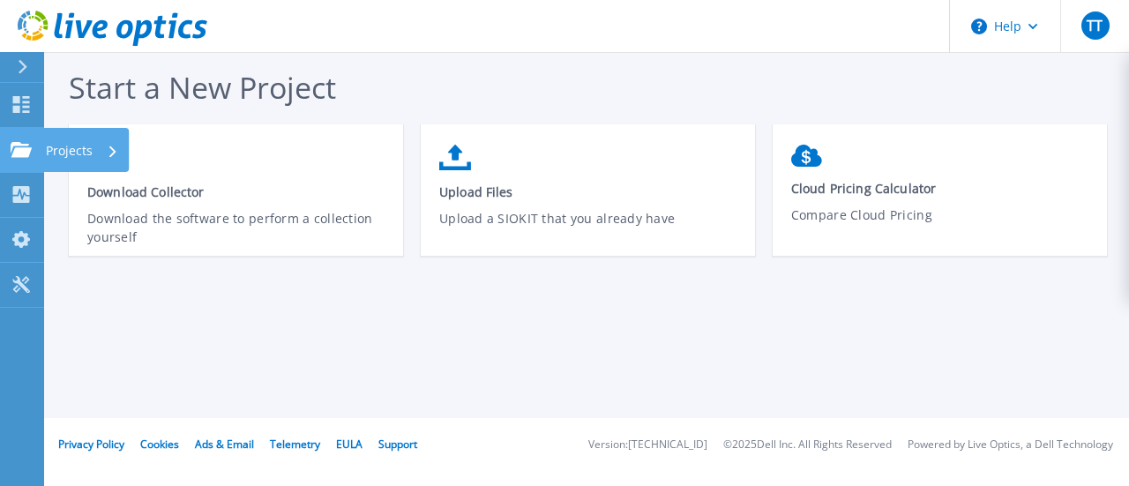
click at [84, 149] on p "Projects" at bounding box center [69, 151] width 47 height 46
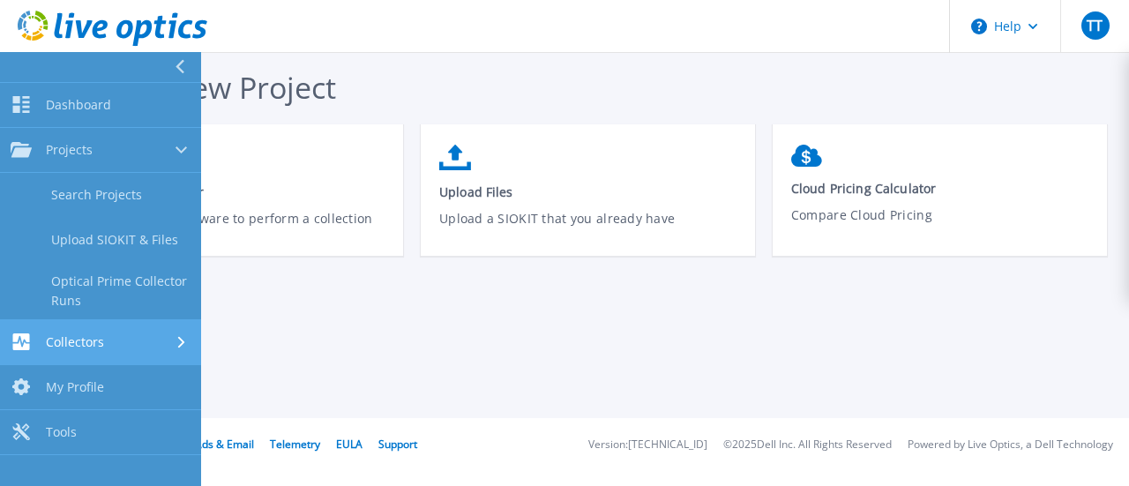
click at [85, 328] on link "Collectors Collectors" at bounding box center [100, 342] width 201 height 45
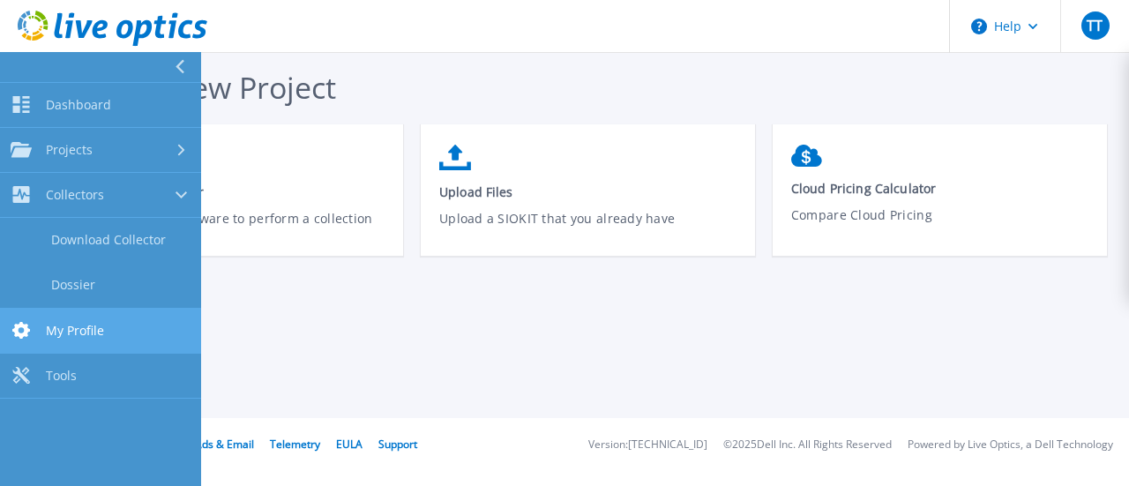
click at [76, 323] on span "My Profile" at bounding box center [75, 331] width 58 height 16
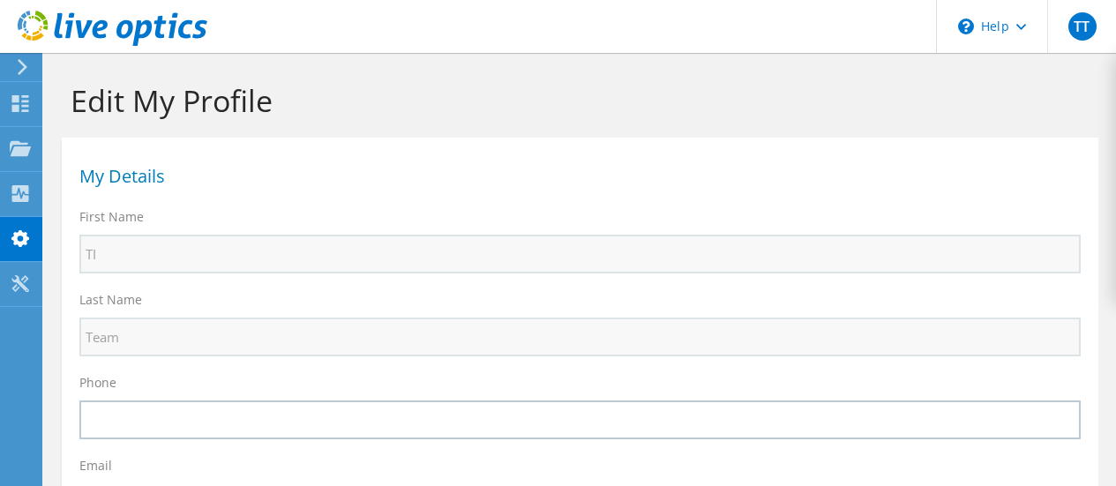
select select "30"
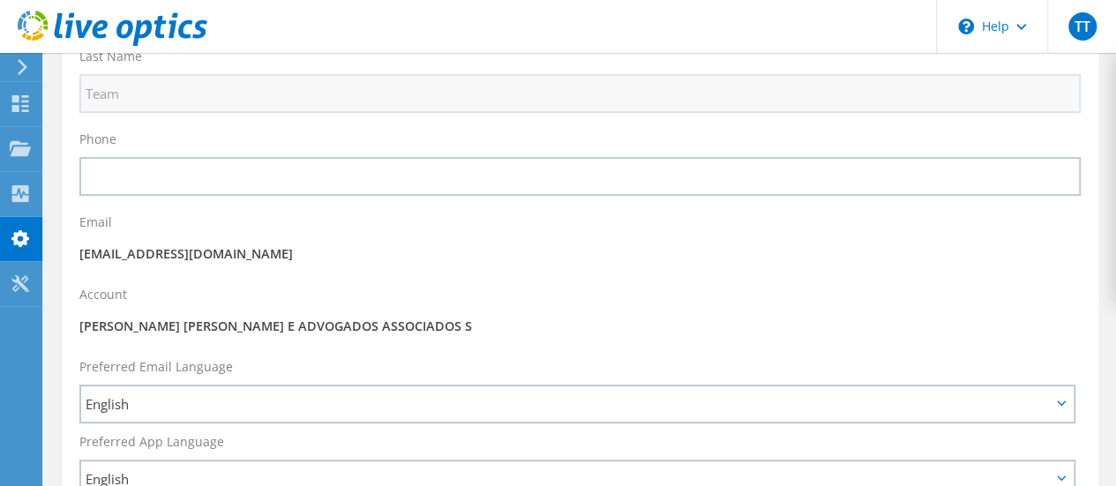
scroll to position [265, 0]
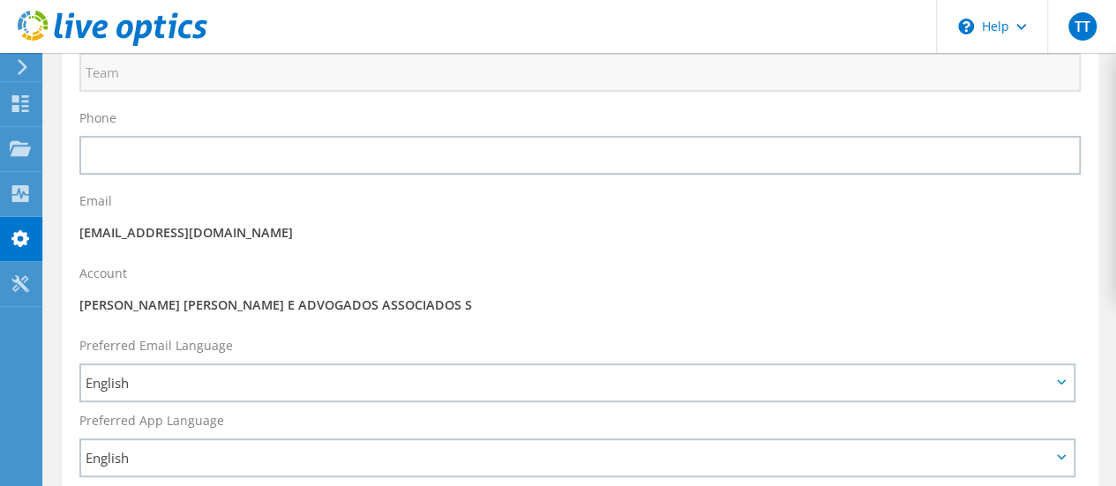
click at [383, 241] on p "[EMAIL_ADDRESS][DOMAIN_NAME]" at bounding box center [579, 232] width 1001 height 19
click at [438, 318] on div "Account [PERSON_NAME] [PERSON_NAME] E ADVOGADOS ASSOCIADOS S" at bounding box center [580, 292] width 1036 height 72
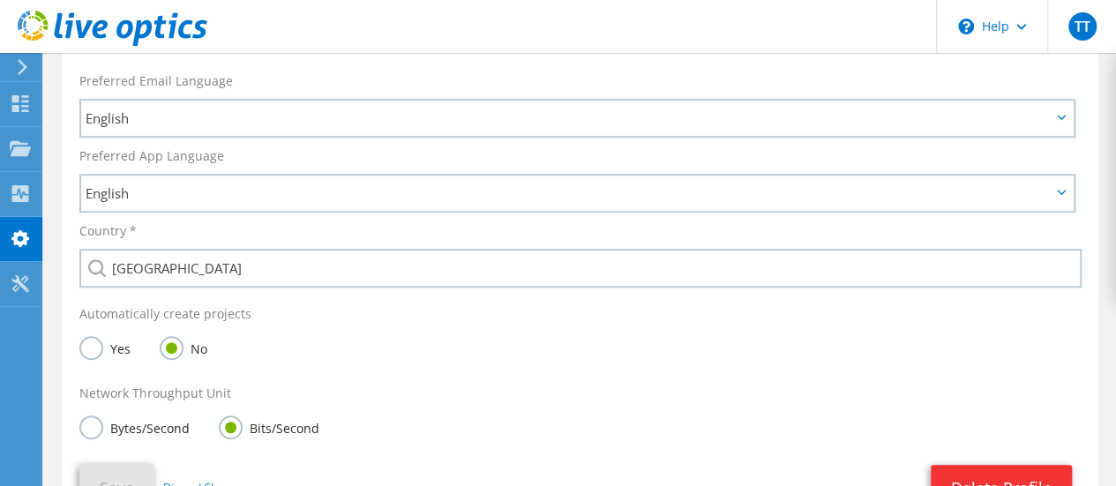
scroll to position [690, 0]
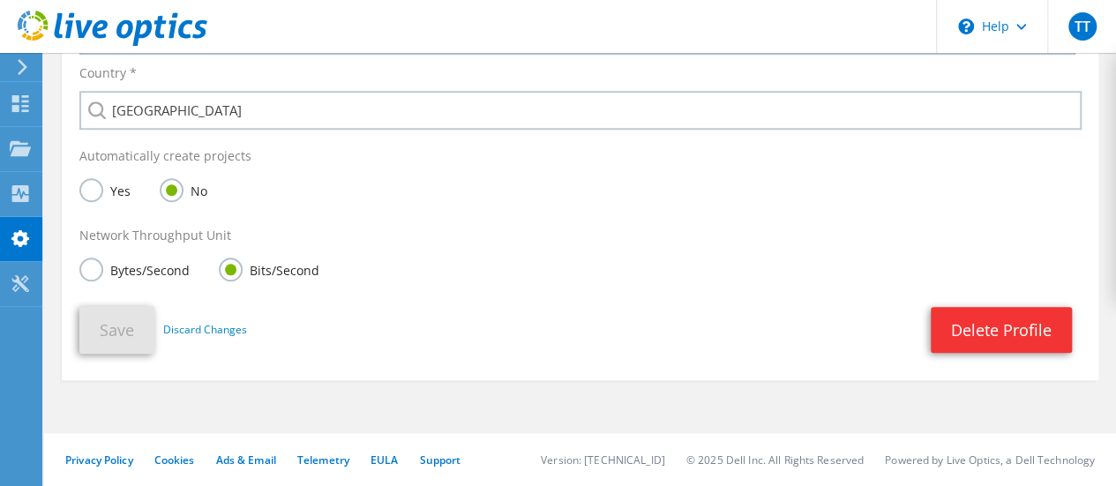
click at [21, 64] on use at bounding box center [23, 67] width 10 height 16
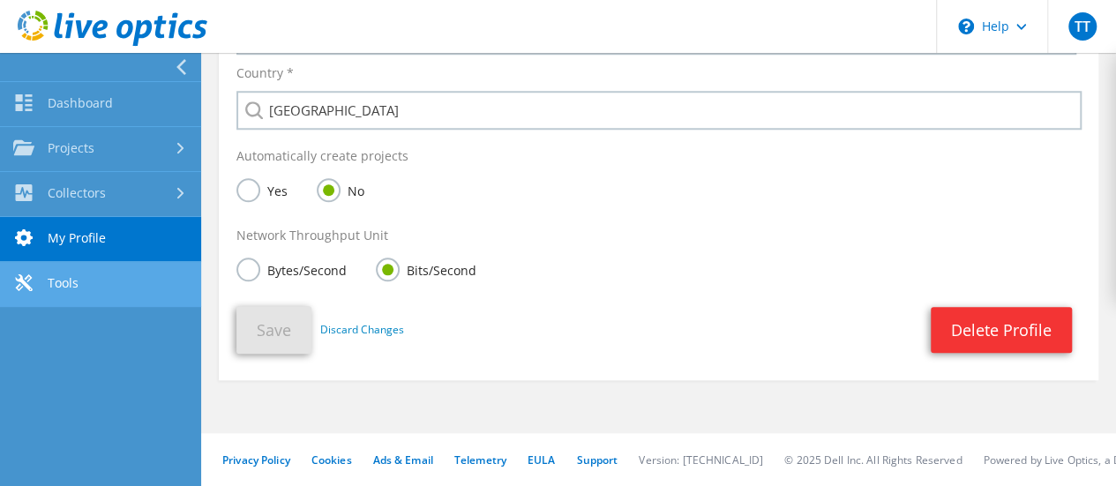
click at [67, 279] on link "Tools" at bounding box center [100, 284] width 201 height 45
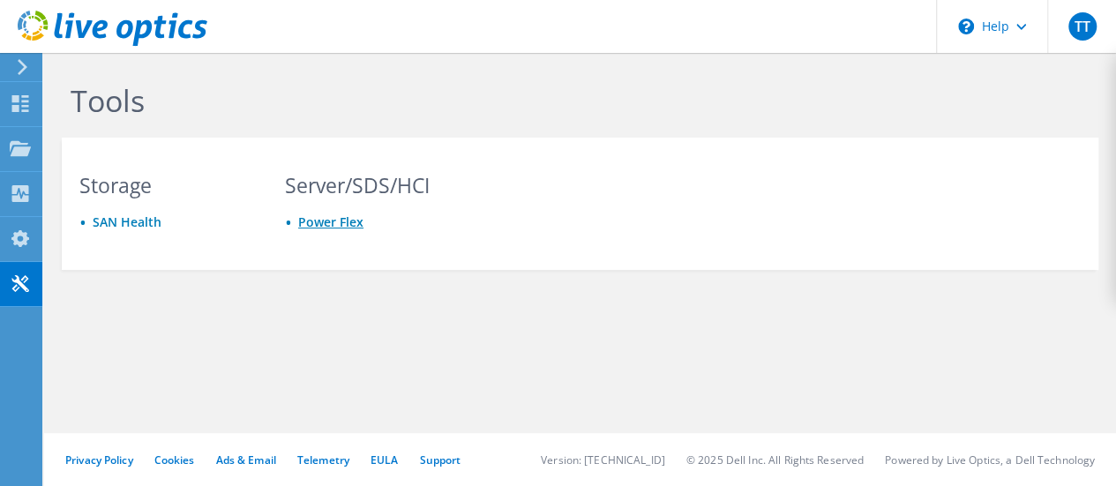
click at [338, 224] on link "Power Flex" at bounding box center [330, 221] width 65 height 17
click at [18, 69] on icon at bounding box center [22, 67] width 13 height 16
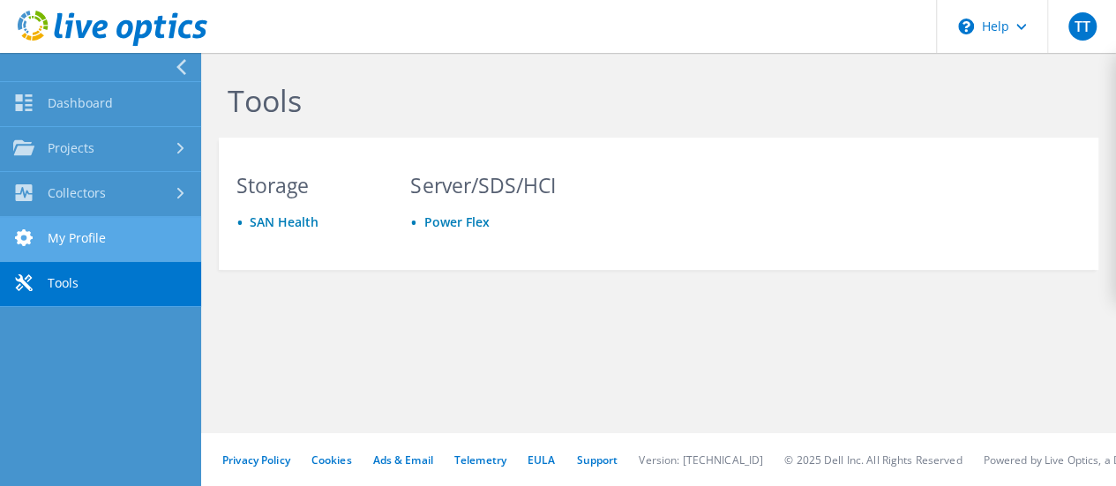
click at [86, 232] on link "My Profile" at bounding box center [100, 239] width 201 height 45
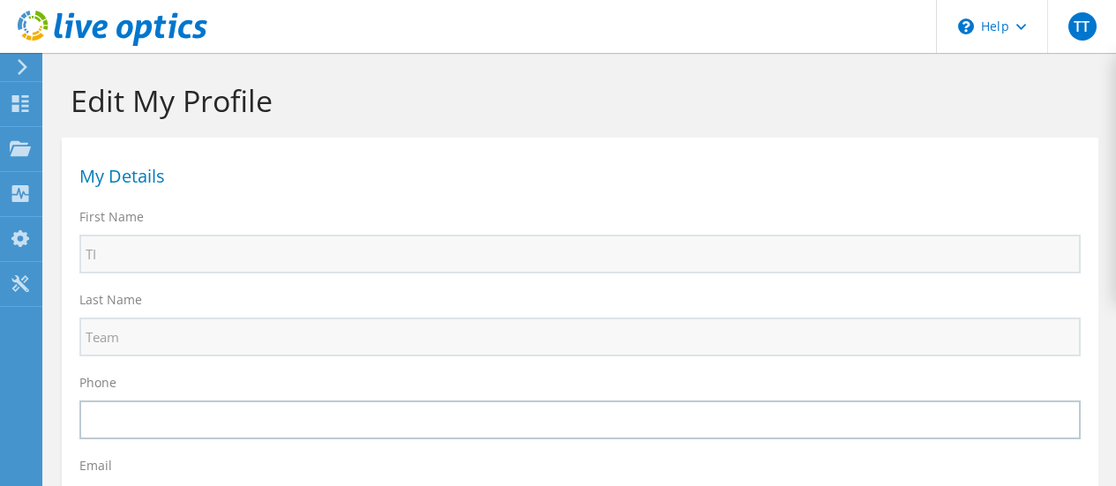
select select "30"
click at [26, 275] on icon at bounding box center [20, 283] width 21 height 17
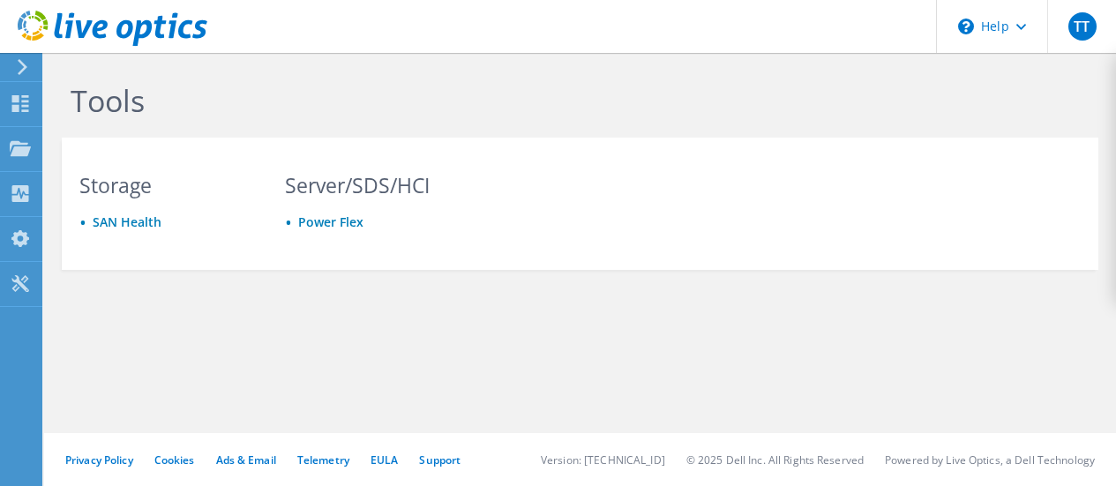
click at [71, 284] on div "Tools Storage SAN Health Server/SDS/HCI Power Flex" at bounding box center [580, 214] width 1072 height 323
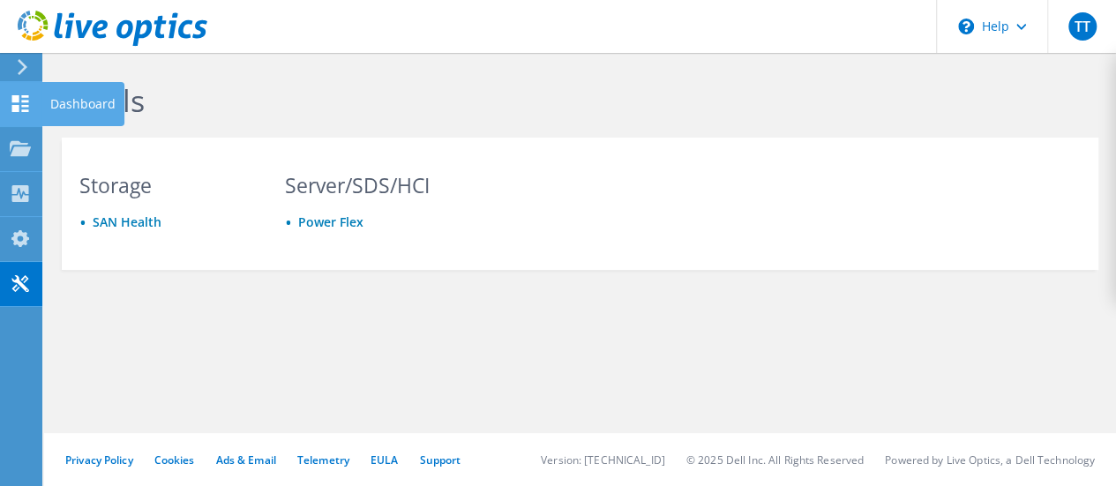
click at [23, 102] on icon at bounding box center [20, 103] width 21 height 17
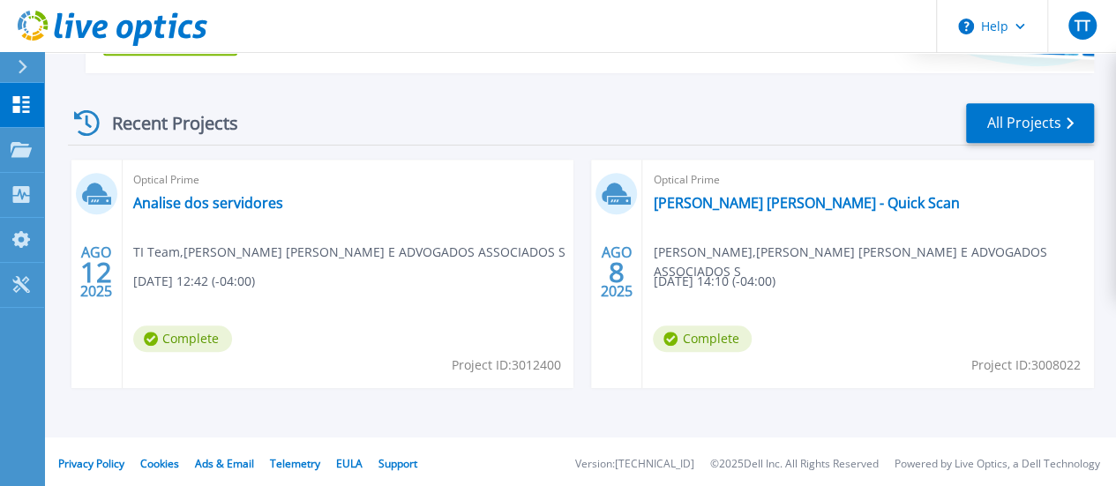
scroll to position [464, 0]
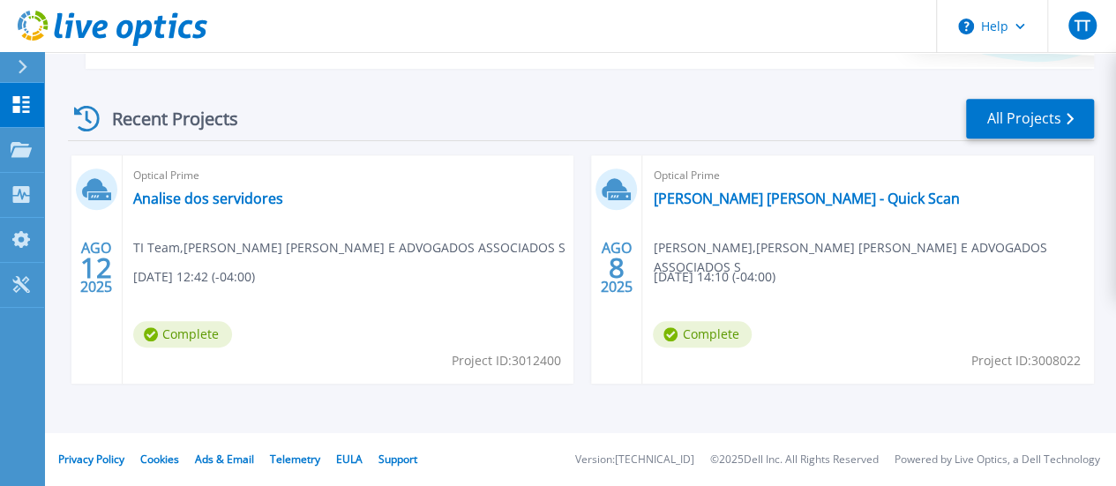
click at [232, 334] on span "Complete" at bounding box center [182, 334] width 99 height 26
drag, startPoint x: 512, startPoint y: 335, endPoint x: 531, endPoint y: 300, distance: 40.3
click at [232, 335] on span "Complete" at bounding box center [182, 334] width 99 height 26
click at [653, 198] on link "[PERSON_NAME] [PERSON_NAME] - Quick Scan" at bounding box center [806, 199] width 306 height 18
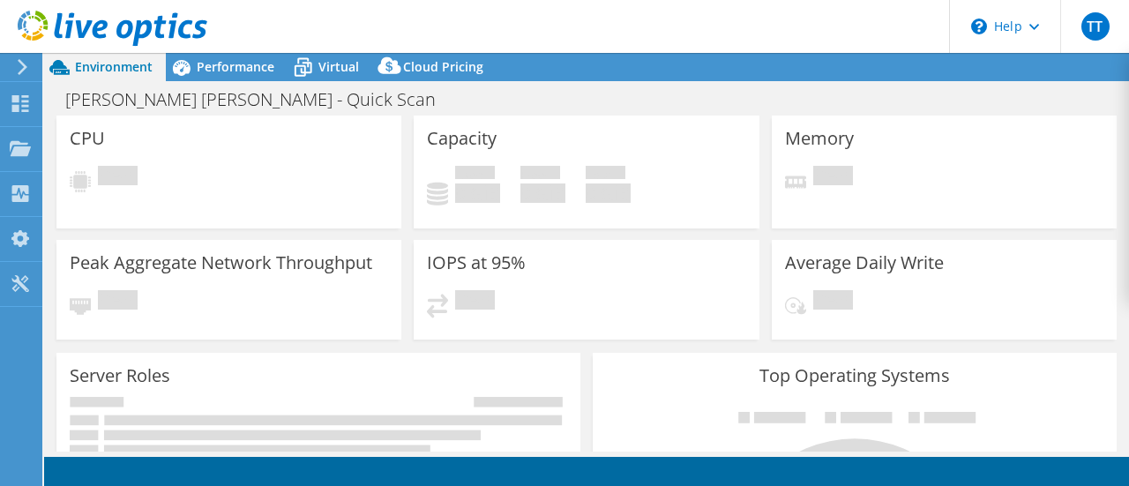
select select "SouthAmerica"
select select "BRL"
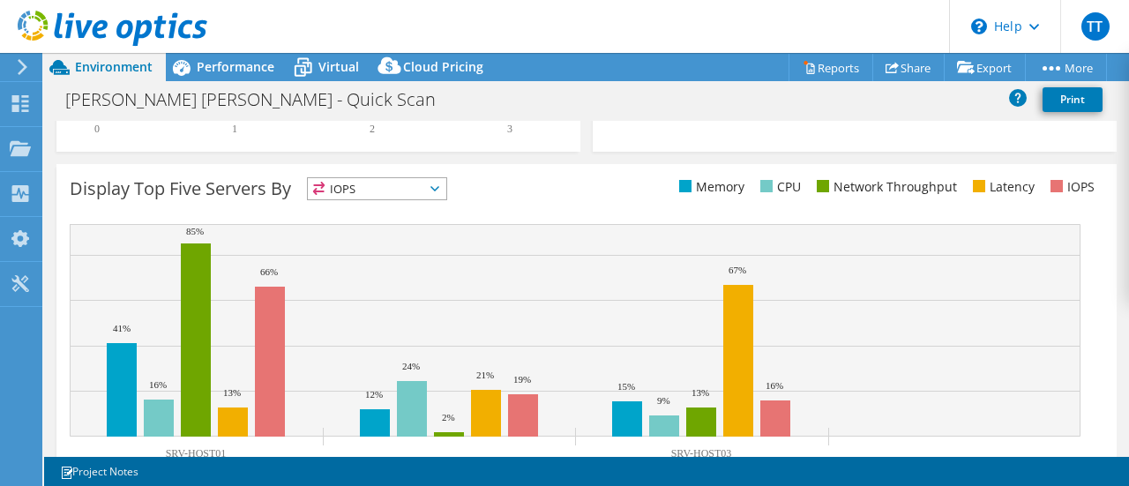
scroll to position [650, 0]
